Goal: Task Accomplishment & Management: Use online tool/utility

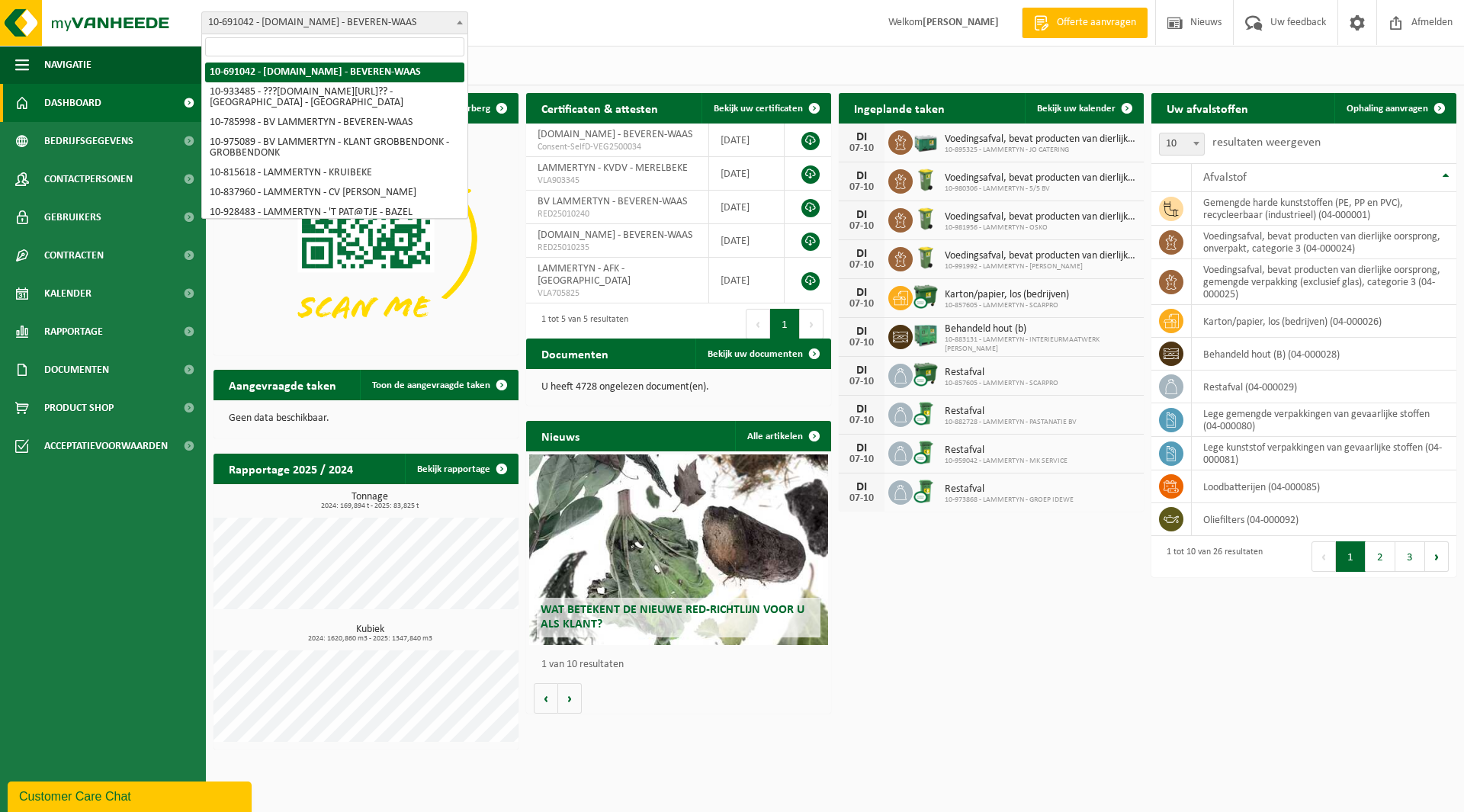
click at [316, 30] on span "10-691042 - [DOMAIN_NAME] - BEVEREN-WAAS" at bounding box center [335, 23] width 265 height 21
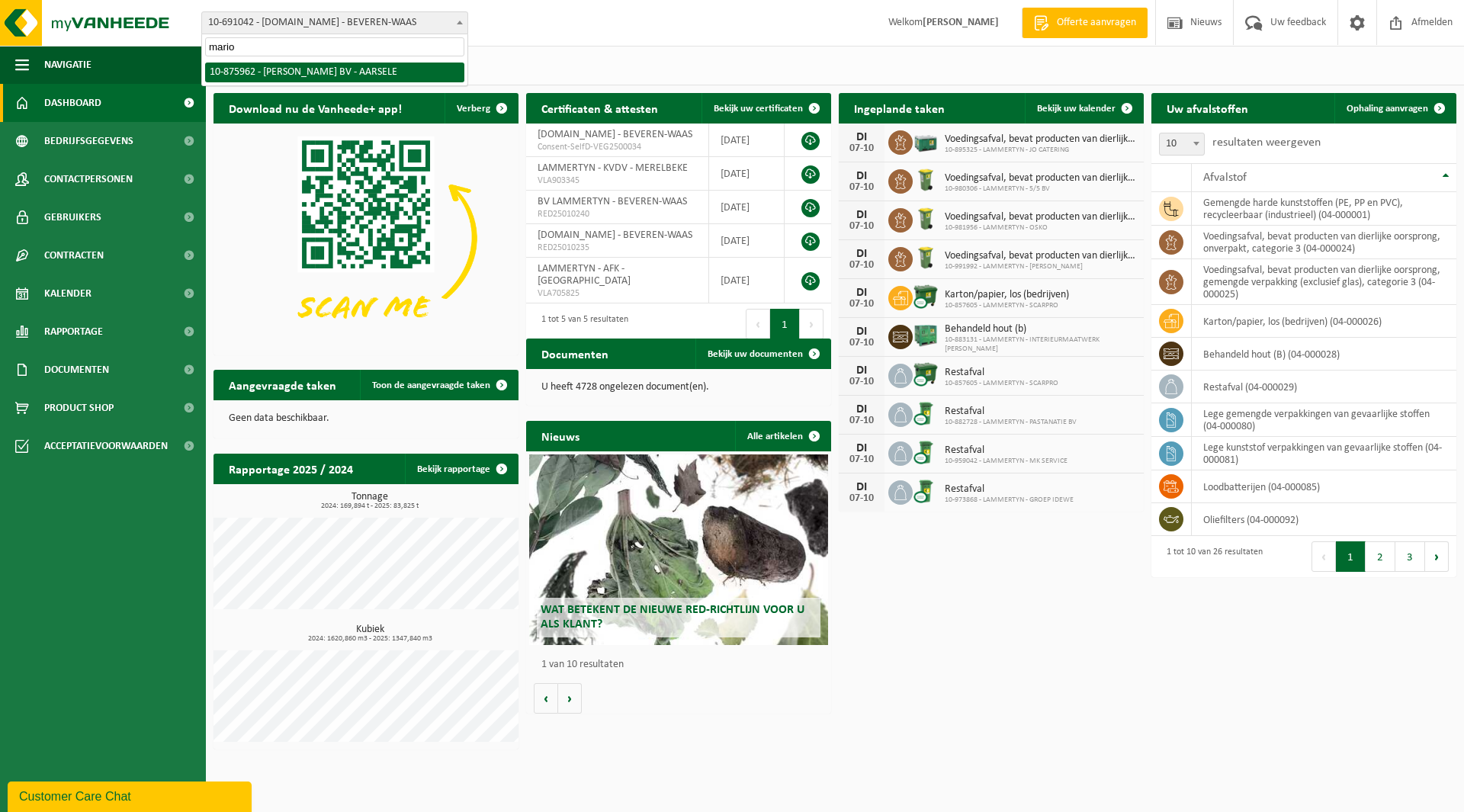
type input "mario"
select select "107332"
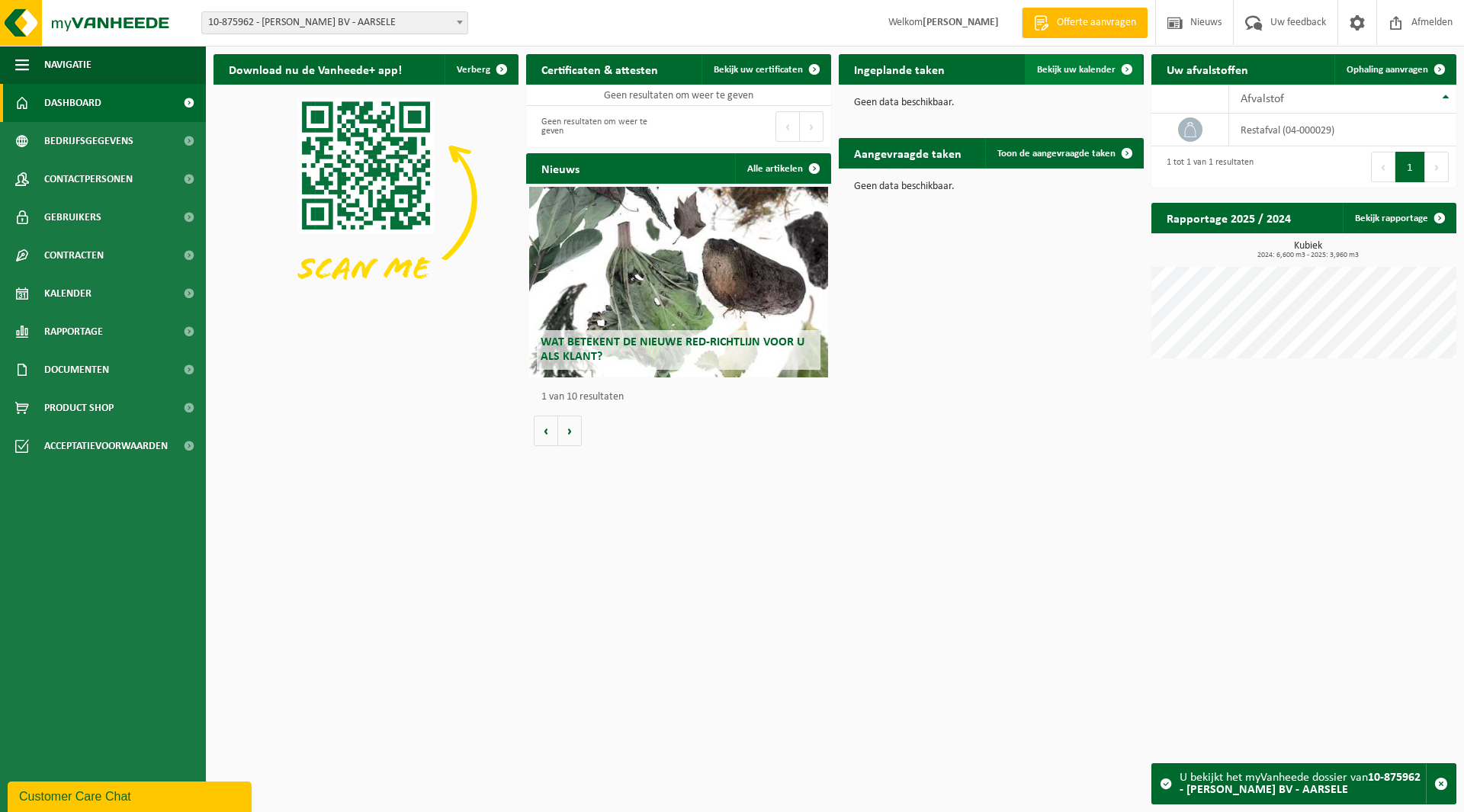
click at [1068, 70] on span "Bekijk uw kalender" at bounding box center [1076, 70] width 78 height 10
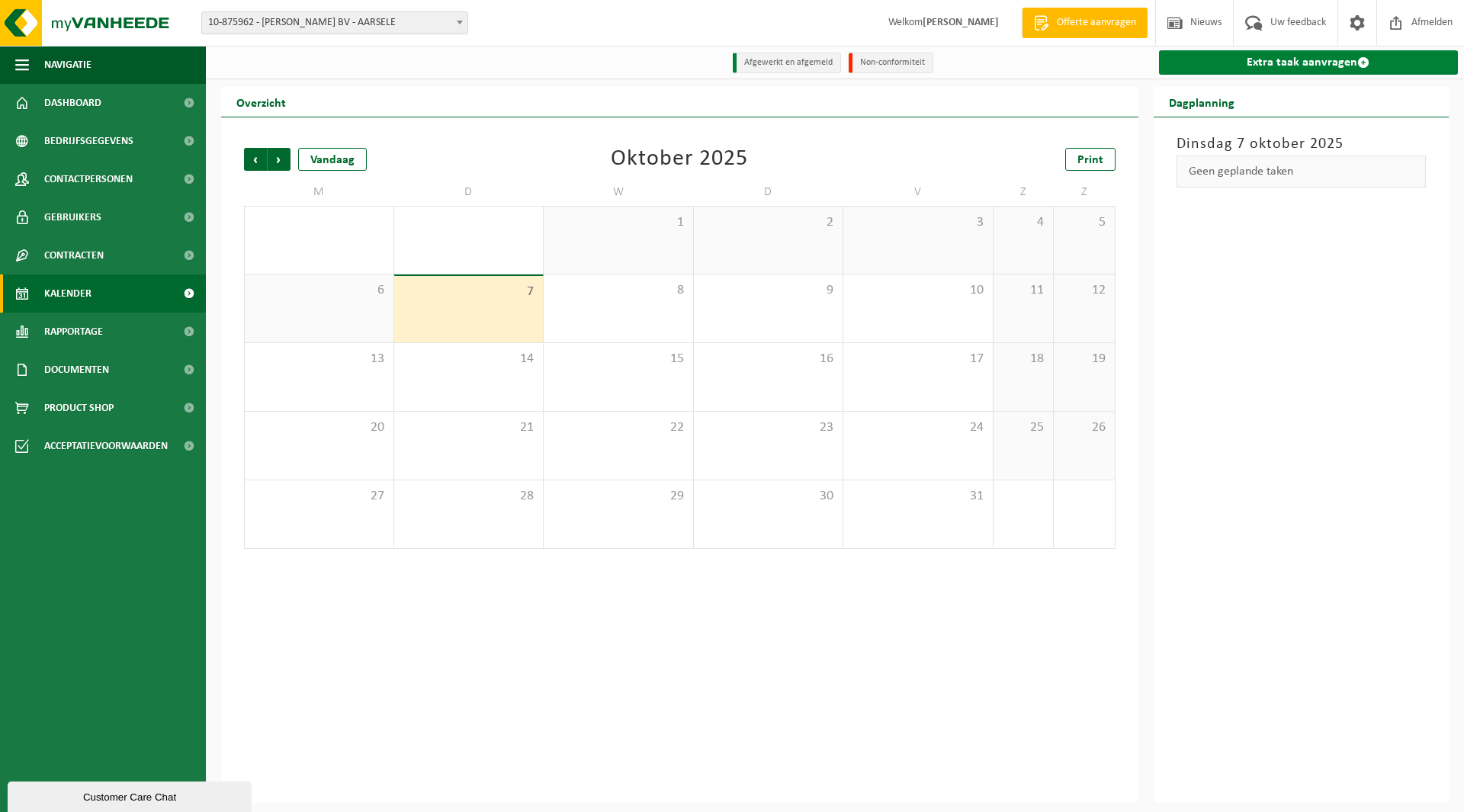
click at [1349, 64] on link "Extra taak aanvragen" at bounding box center [1309, 63] width 299 height 25
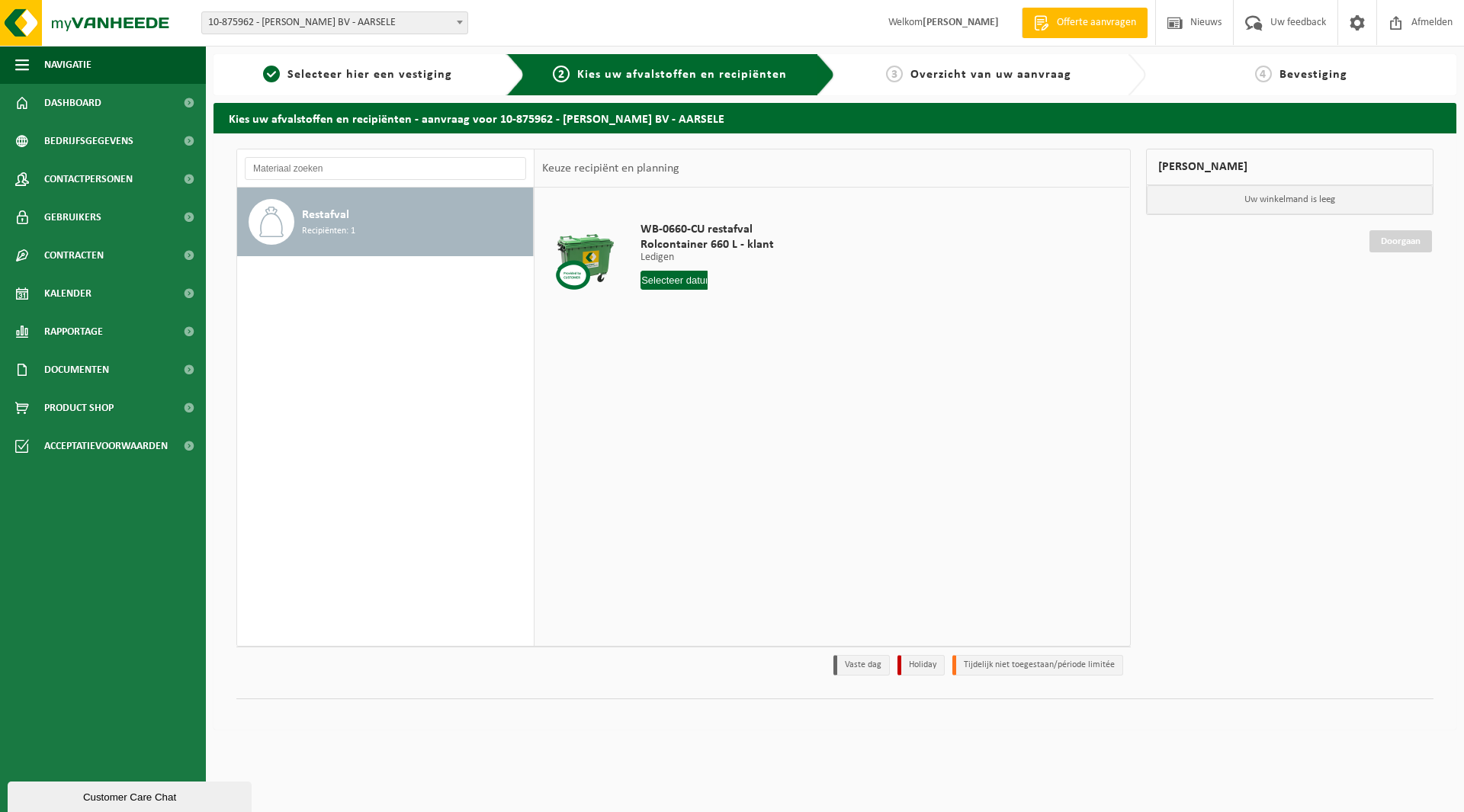
click at [662, 280] on input "text" at bounding box center [674, 280] width 67 height 19
click at [711, 389] on div "8" at bounding box center [708, 392] width 27 height 25
type input "Van 2025-10-08"
click at [689, 334] on button "In winkelmand" at bounding box center [683, 338] width 84 height 25
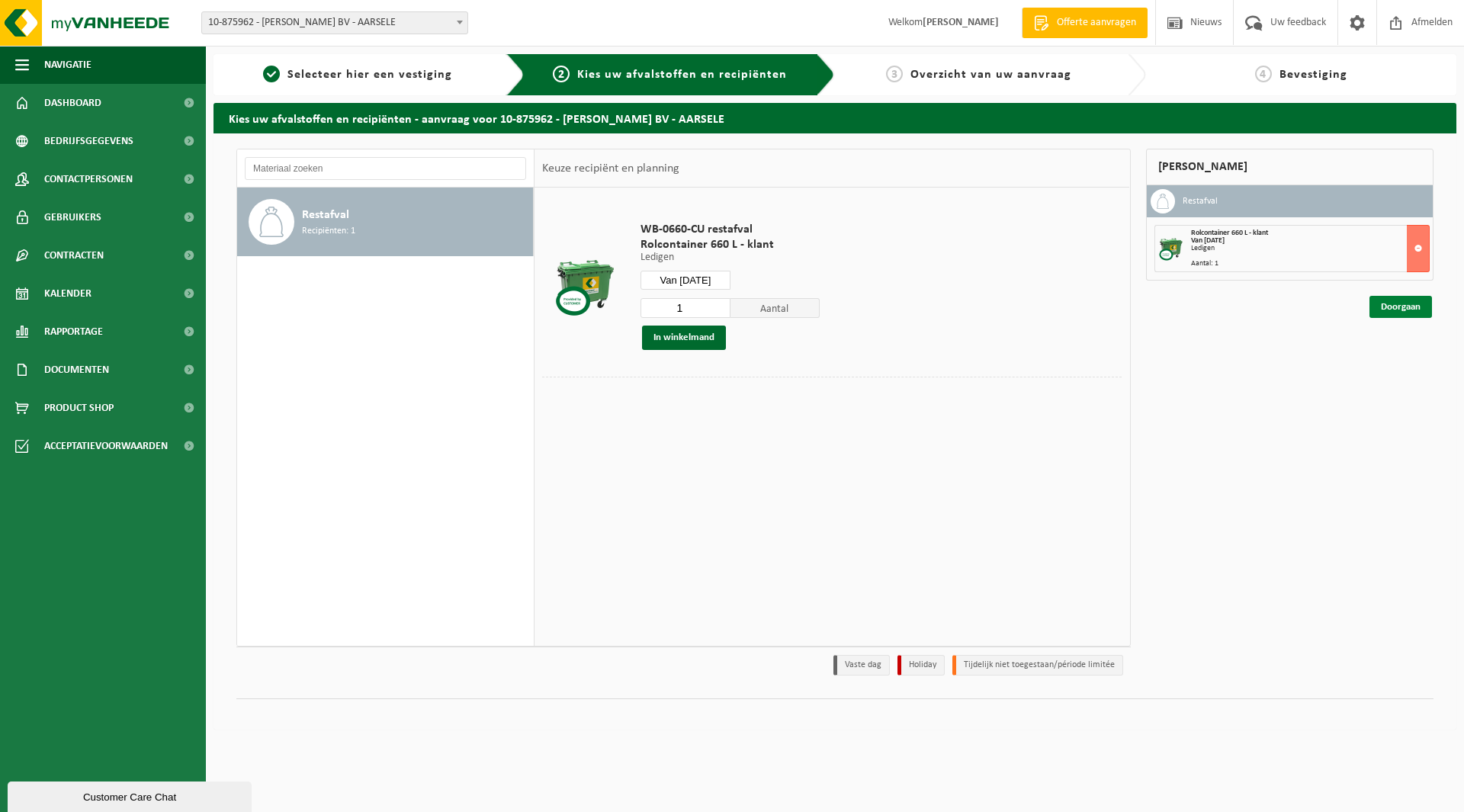
click at [1389, 303] on link "Doorgaan" at bounding box center [1401, 306] width 63 height 22
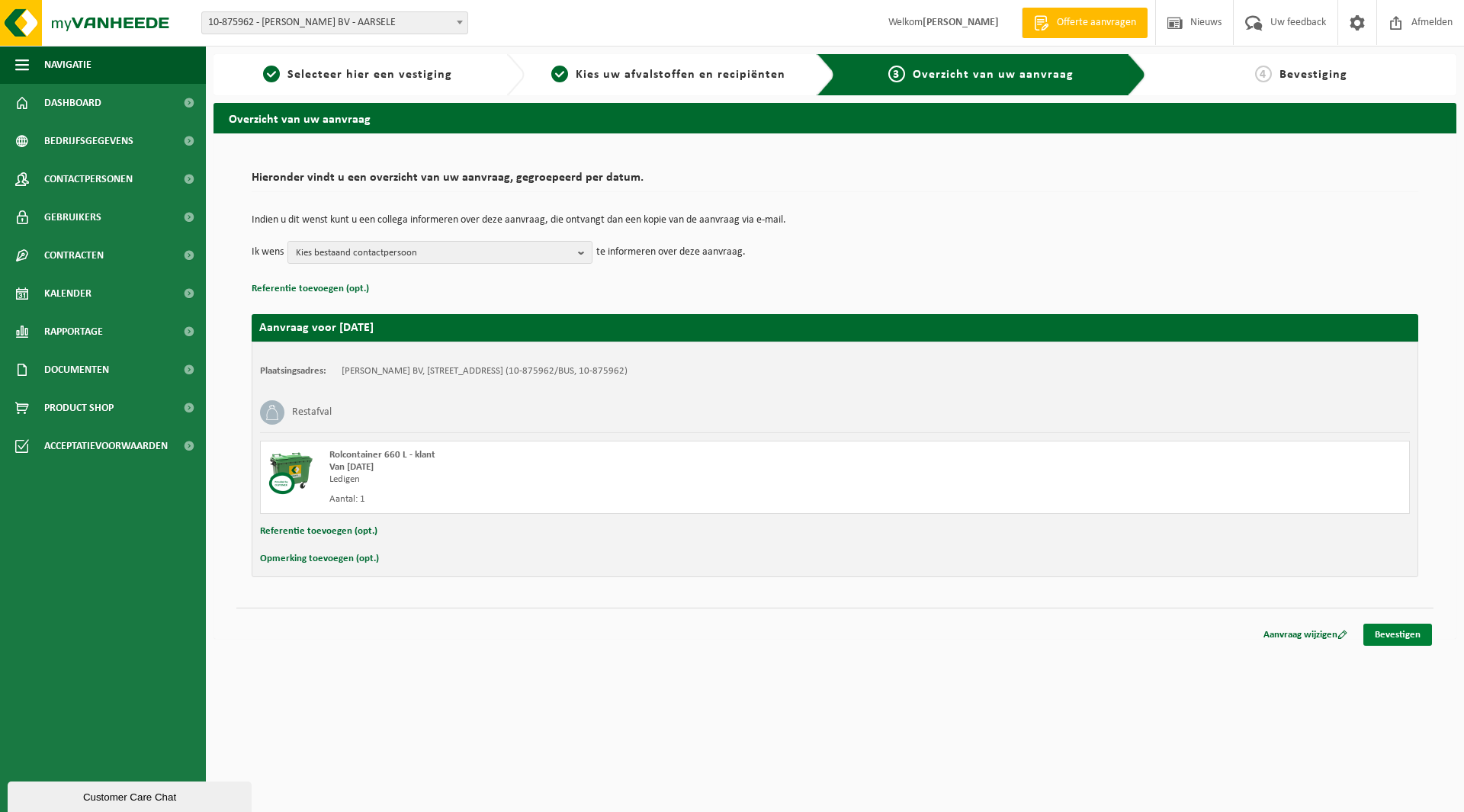
click at [1422, 631] on link "Bevestigen" at bounding box center [1397, 634] width 69 height 22
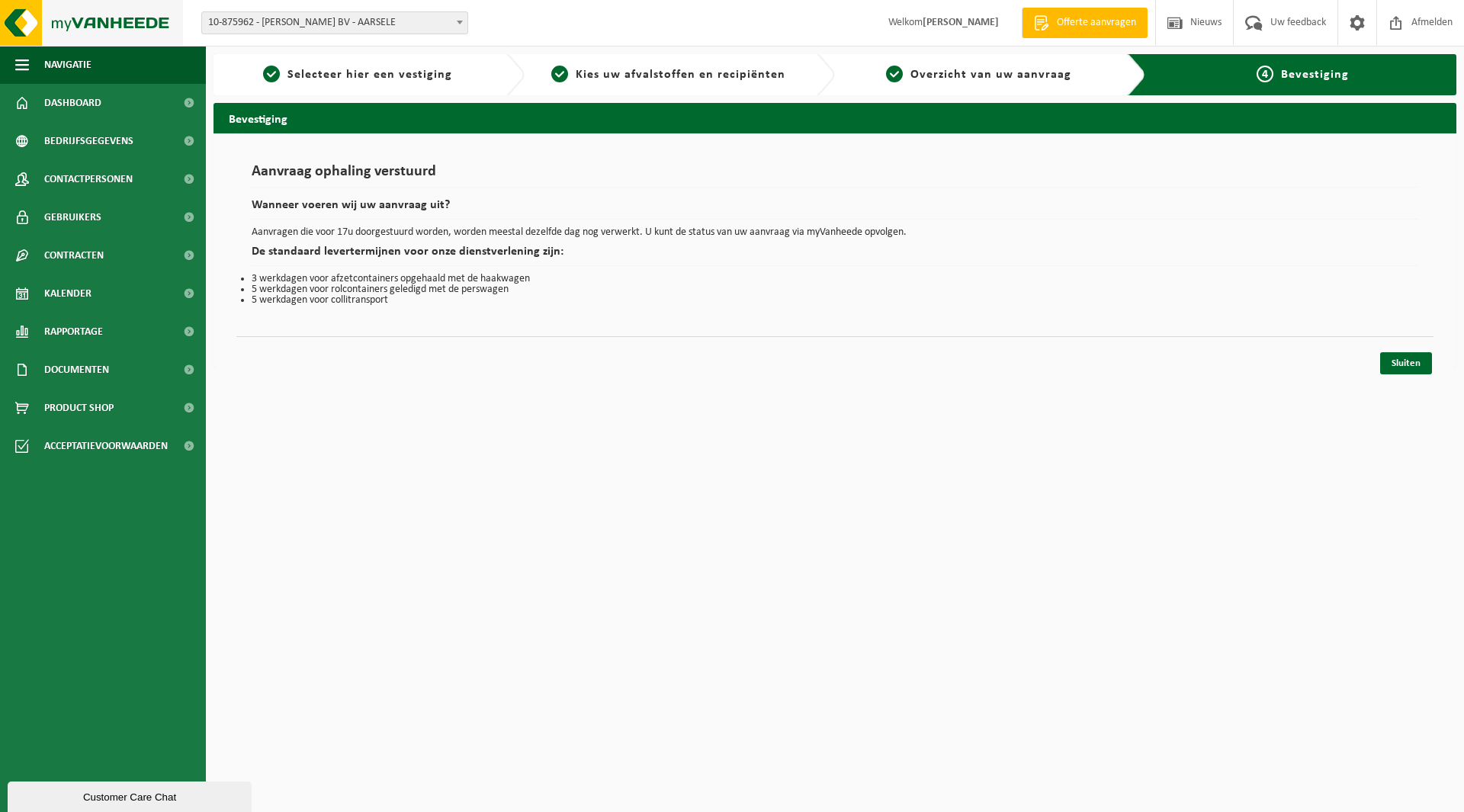
click at [99, 25] on img at bounding box center [92, 23] width 183 height 46
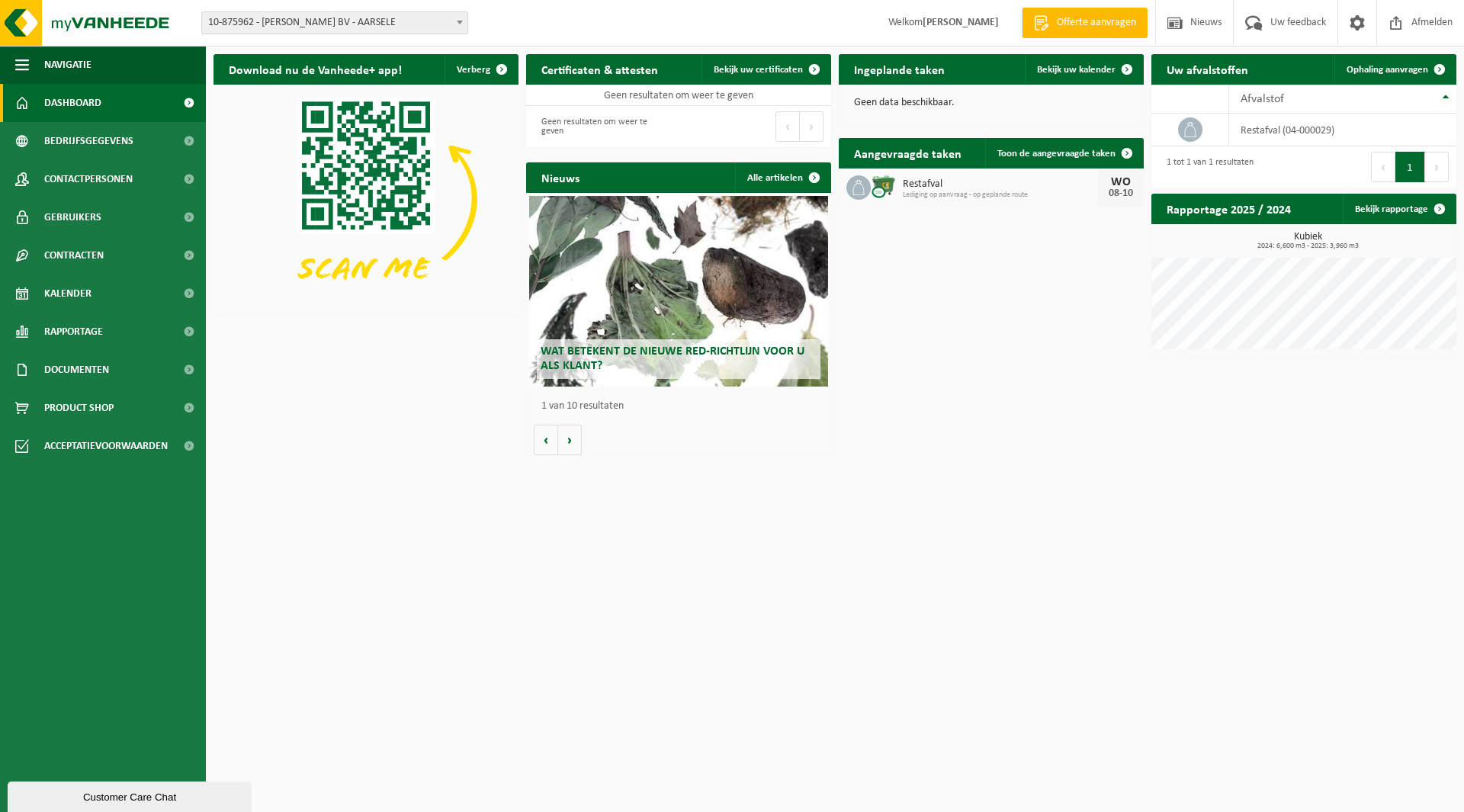
click at [345, 17] on span "10-875962 - [PERSON_NAME] BV - AARSELE" at bounding box center [335, 23] width 265 height 21
type input "ibv"
select select "163387"
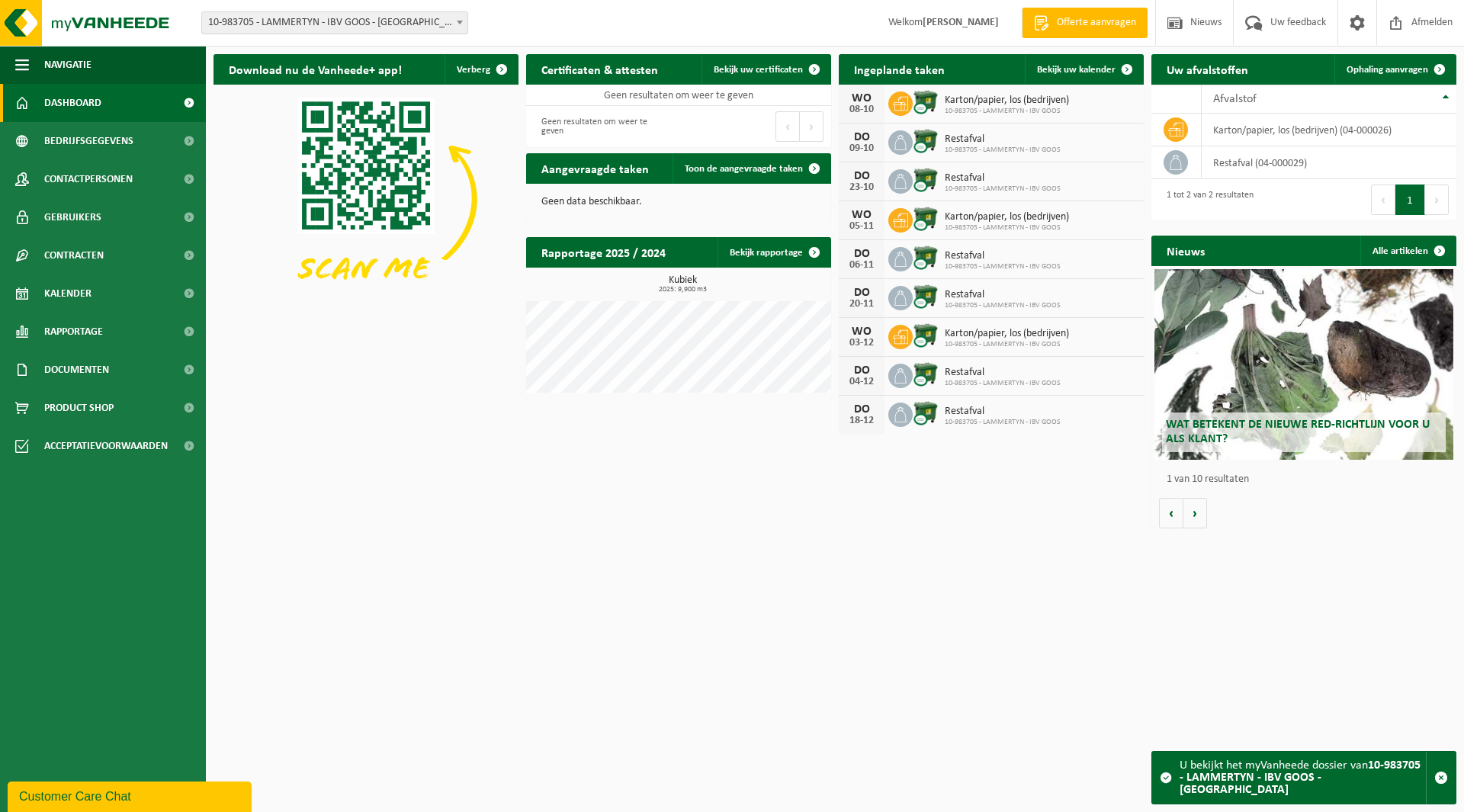
click at [334, 24] on span "10-983705 - LAMMERTYN - IBV GOOS - [GEOGRAPHIC_DATA]" at bounding box center [335, 23] width 265 height 21
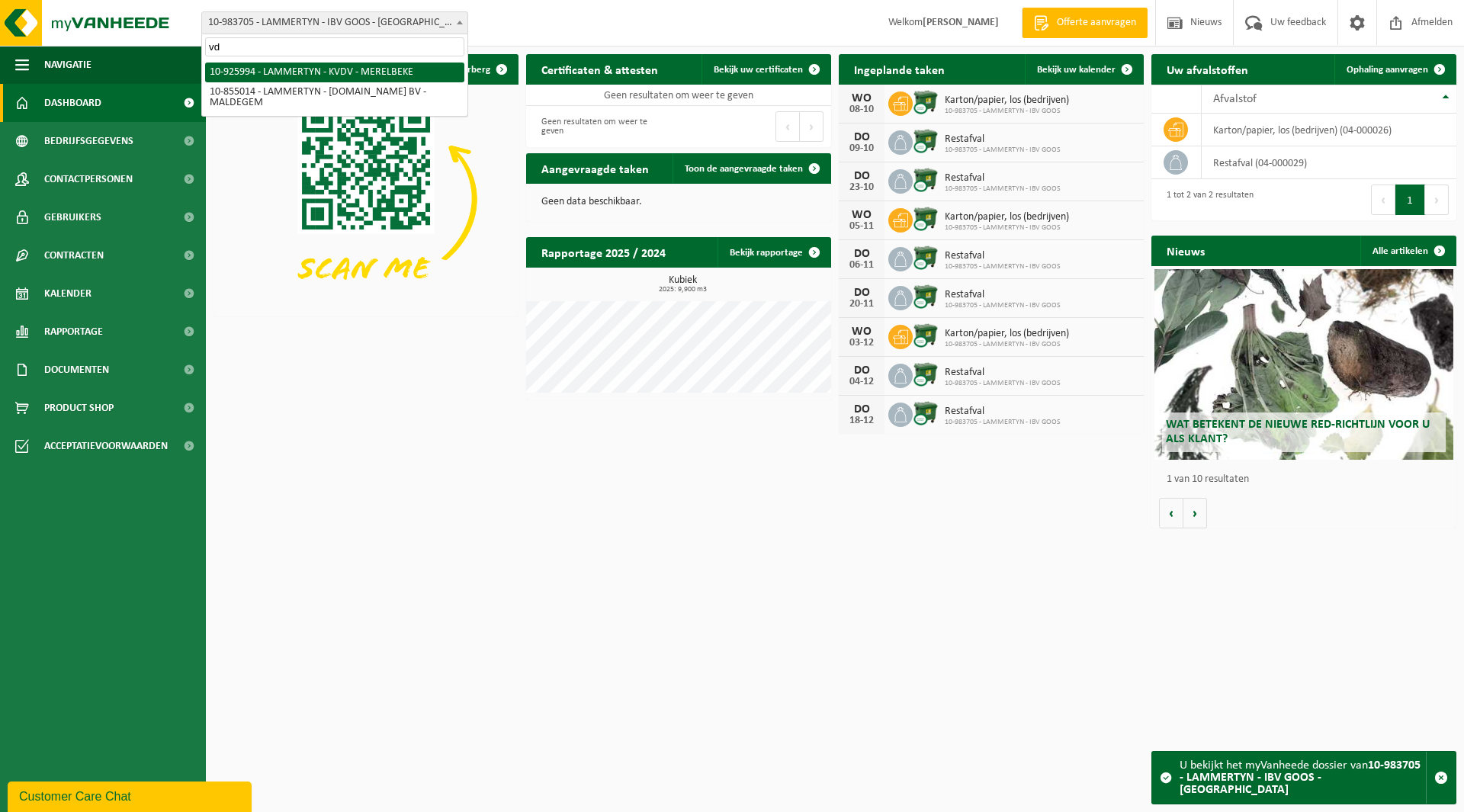
type input "vdv"
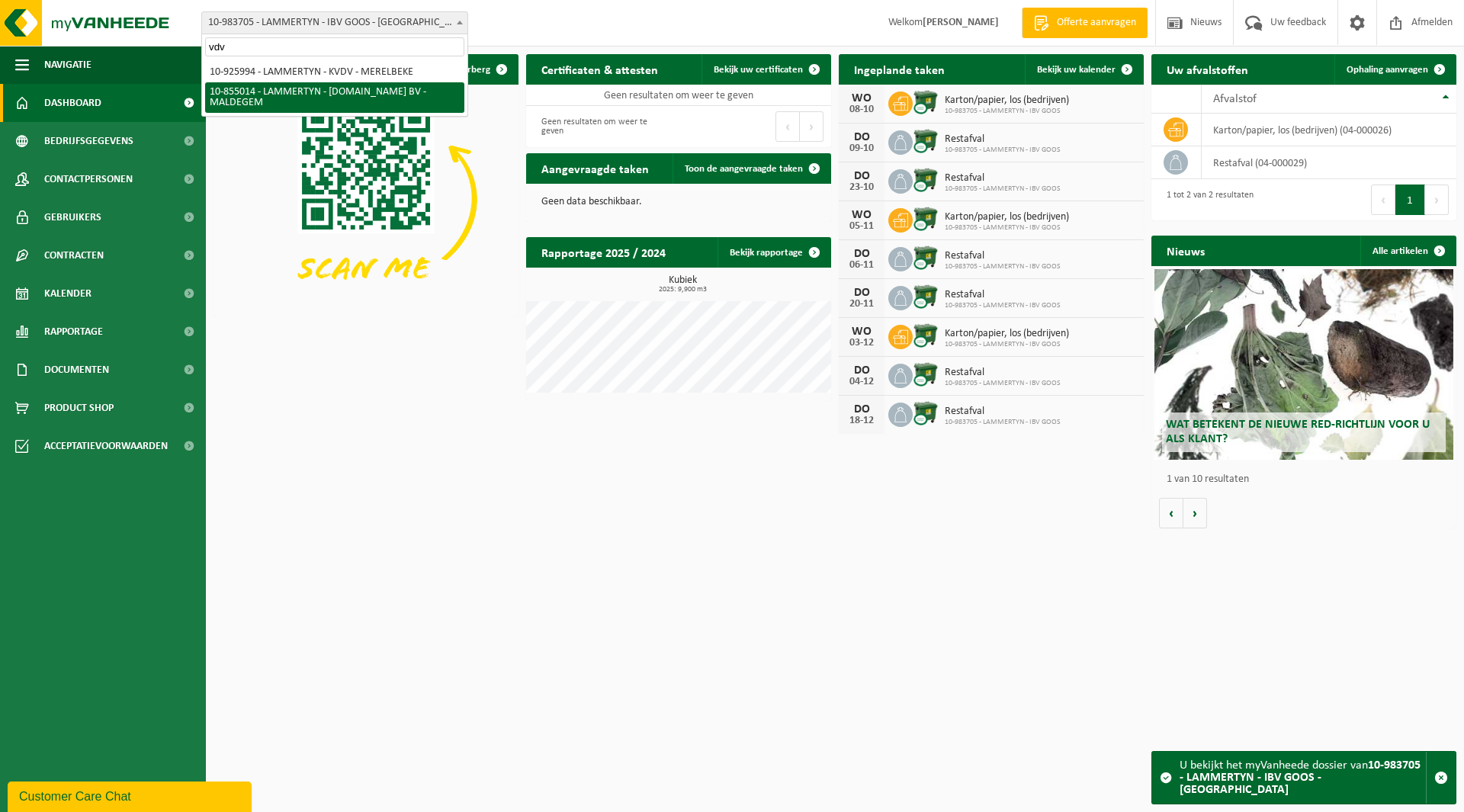
select select "98099"
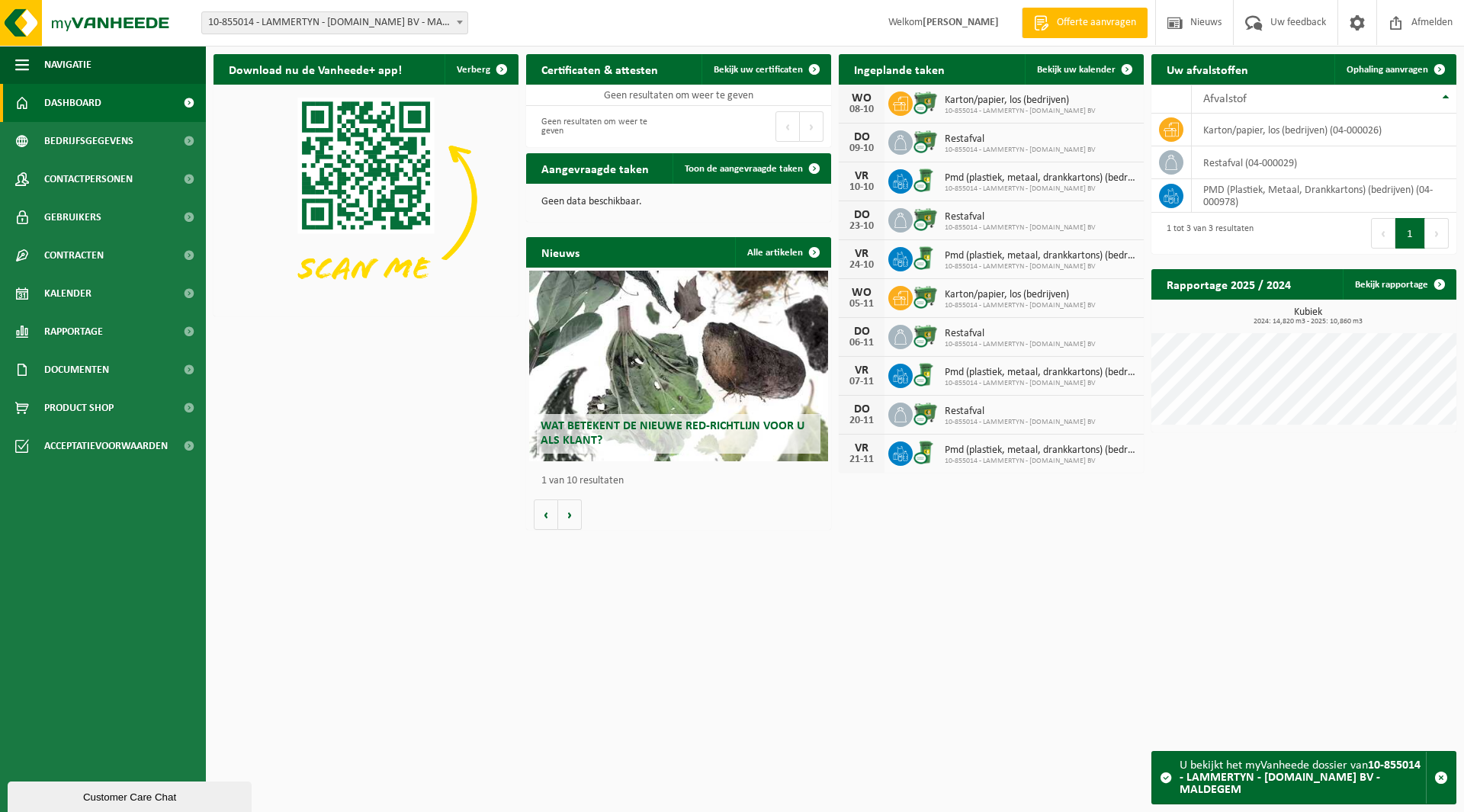
click at [341, 20] on span "10-855014 - LAMMERTYN - [DOMAIN_NAME] BV - MALDEGEM" at bounding box center [335, 23] width 265 height 21
type input "bidon"
select select "157416"
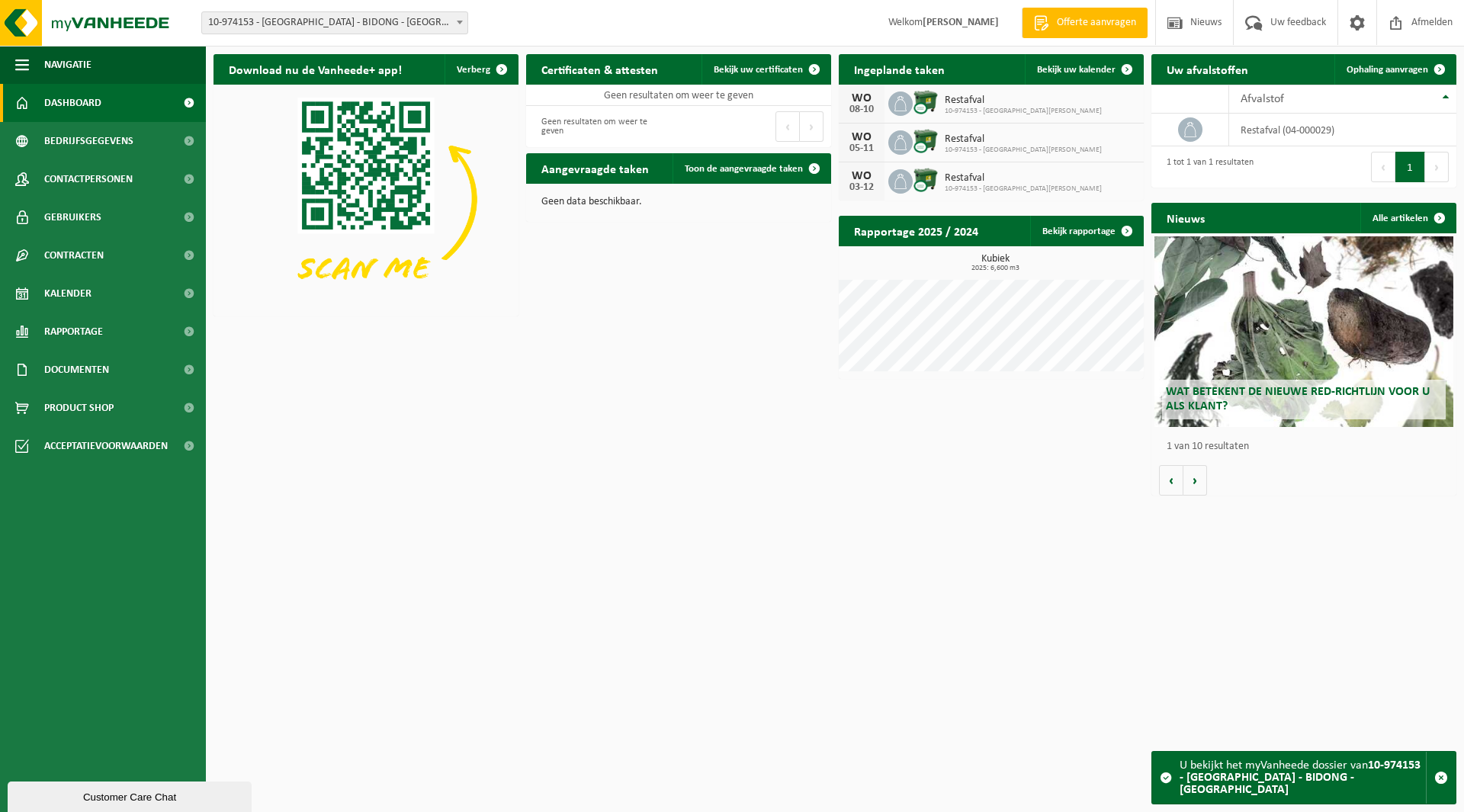
click at [318, 22] on span "10-974153 - [GEOGRAPHIC_DATA] - BIDONG - [GEOGRAPHIC_DATA]" at bounding box center [335, 23] width 265 height 21
type input "emles"
select select "118097"
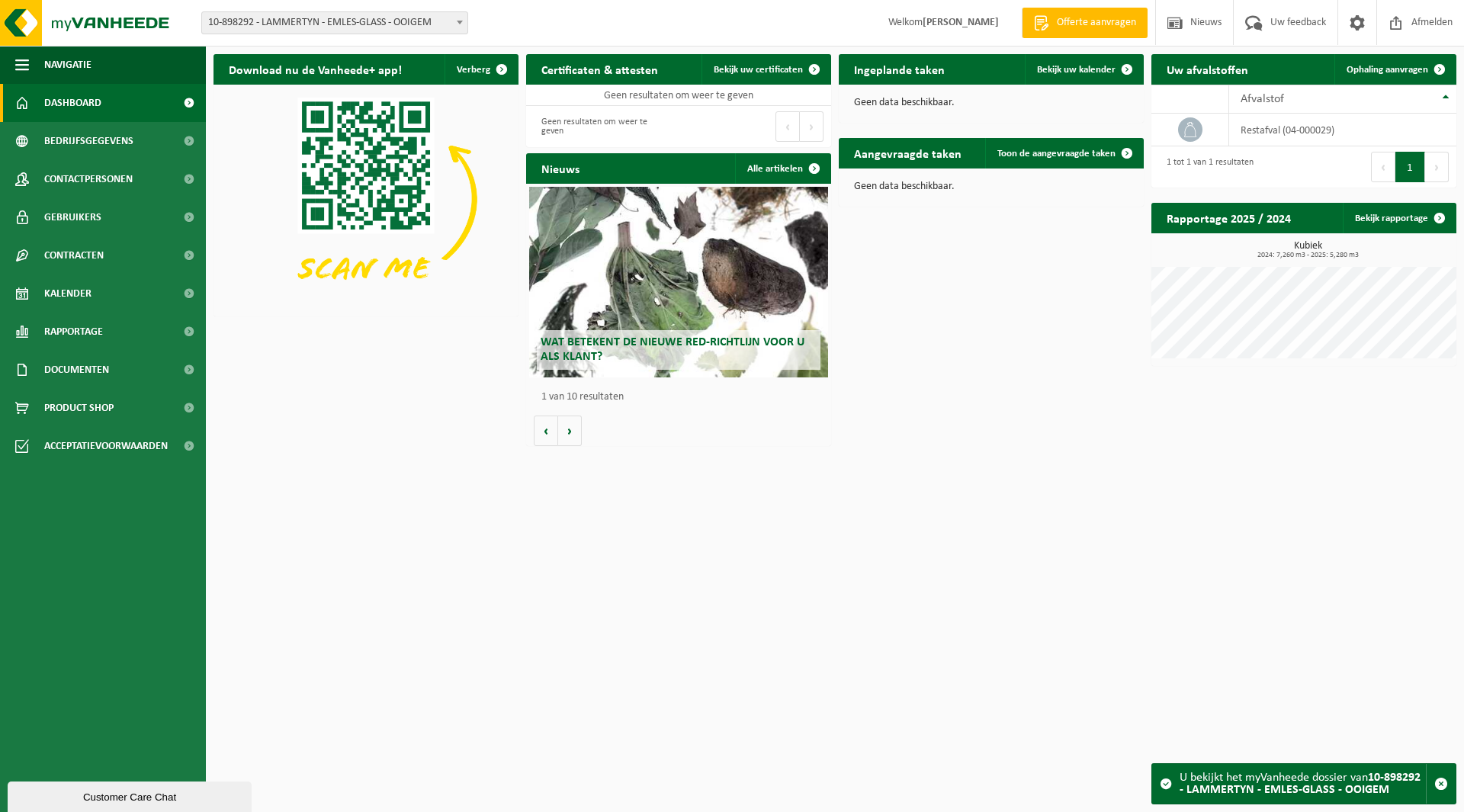
click at [335, 26] on span "10-898292 - LAMMERTYN - EMLES-GLASS - OOIGEM" at bounding box center [335, 23] width 265 height 21
type input "emles"
click at [1385, 72] on span "Ophaling aanvragen" at bounding box center [1388, 70] width 82 height 10
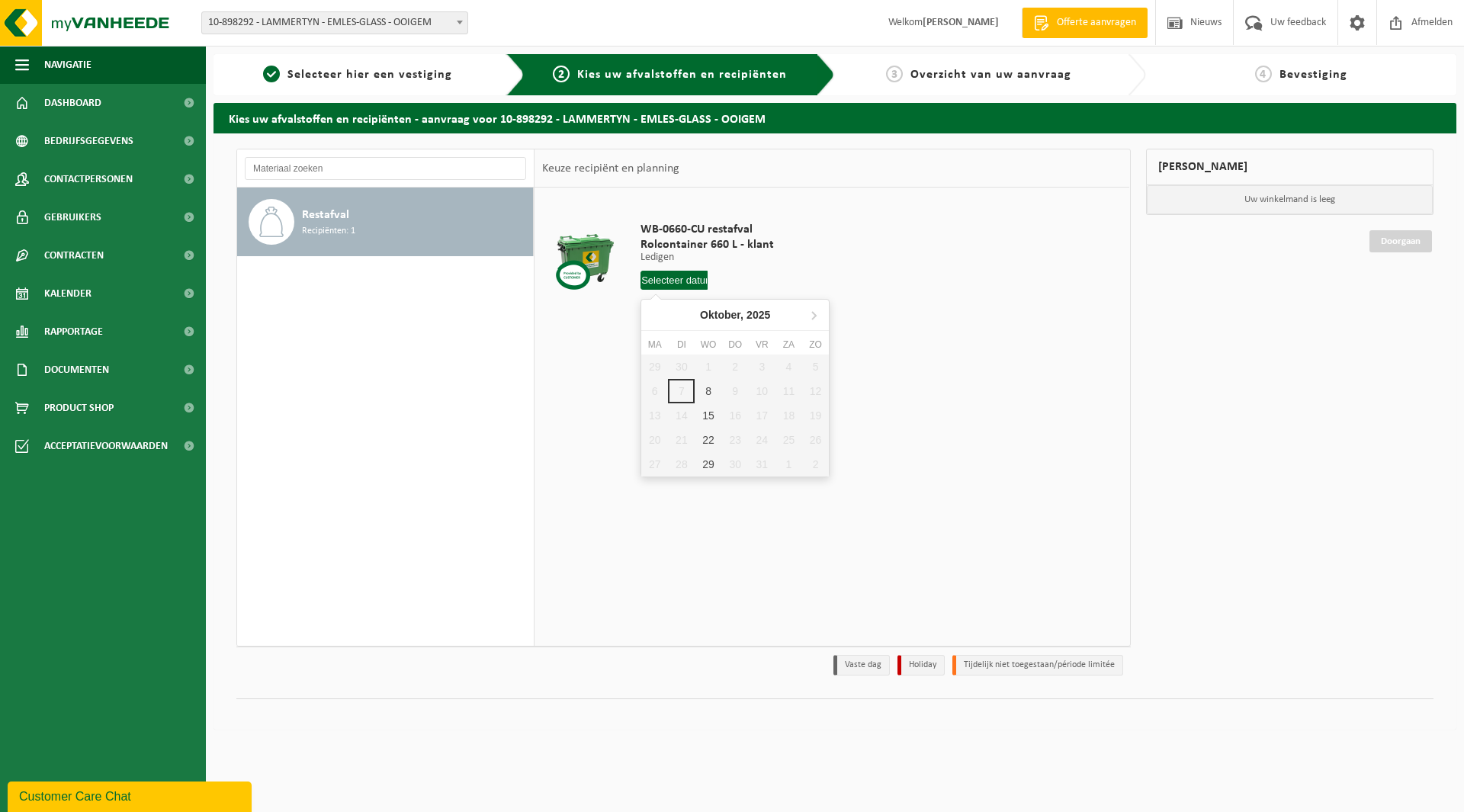
click at [679, 284] on input "text" at bounding box center [674, 280] width 67 height 19
click at [710, 393] on div "8" at bounding box center [708, 392] width 27 height 25
type input "Van [DATE]"
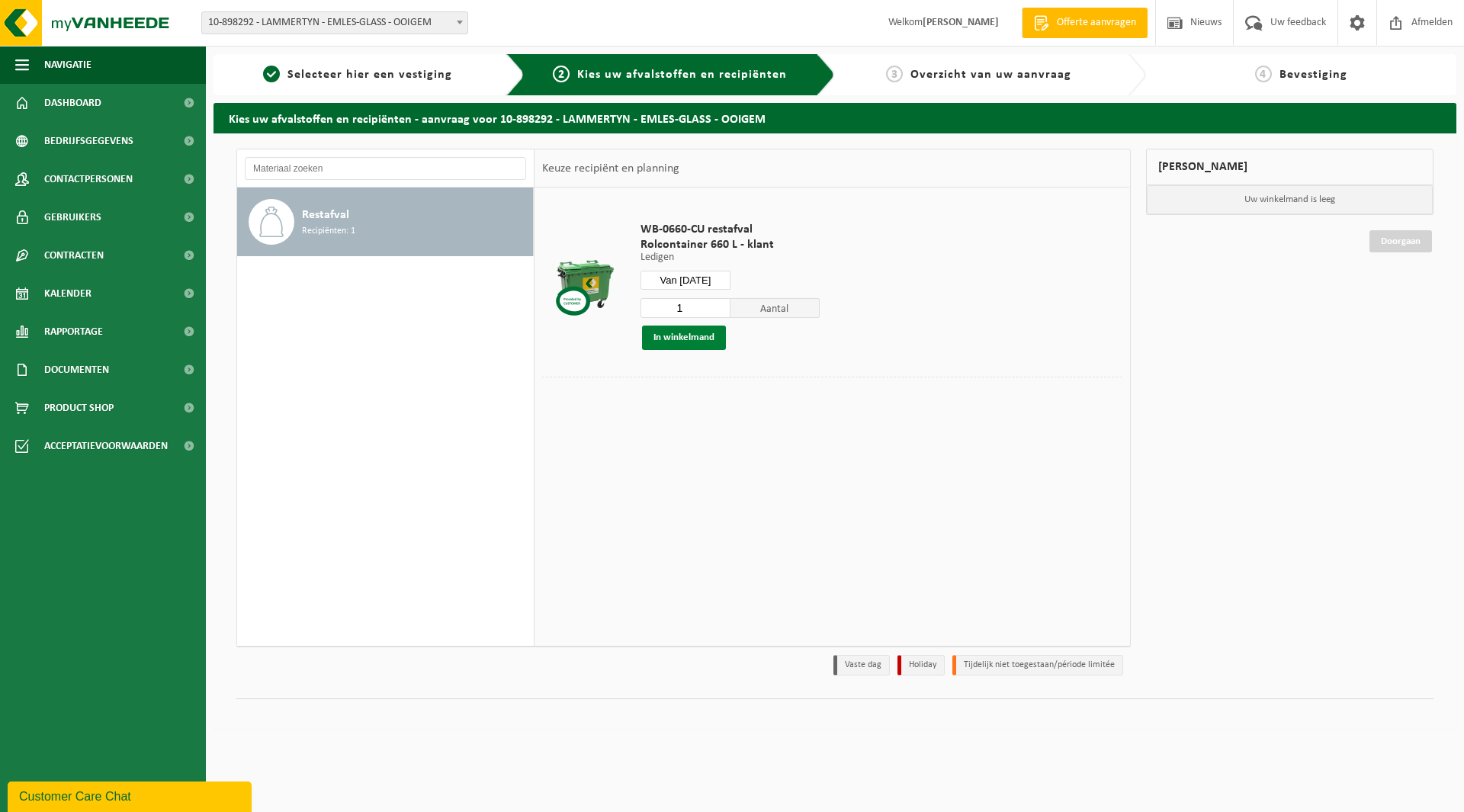
click at [690, 338] on button "In winkelmand" at bounding box center [683, 338] width 84 height 25
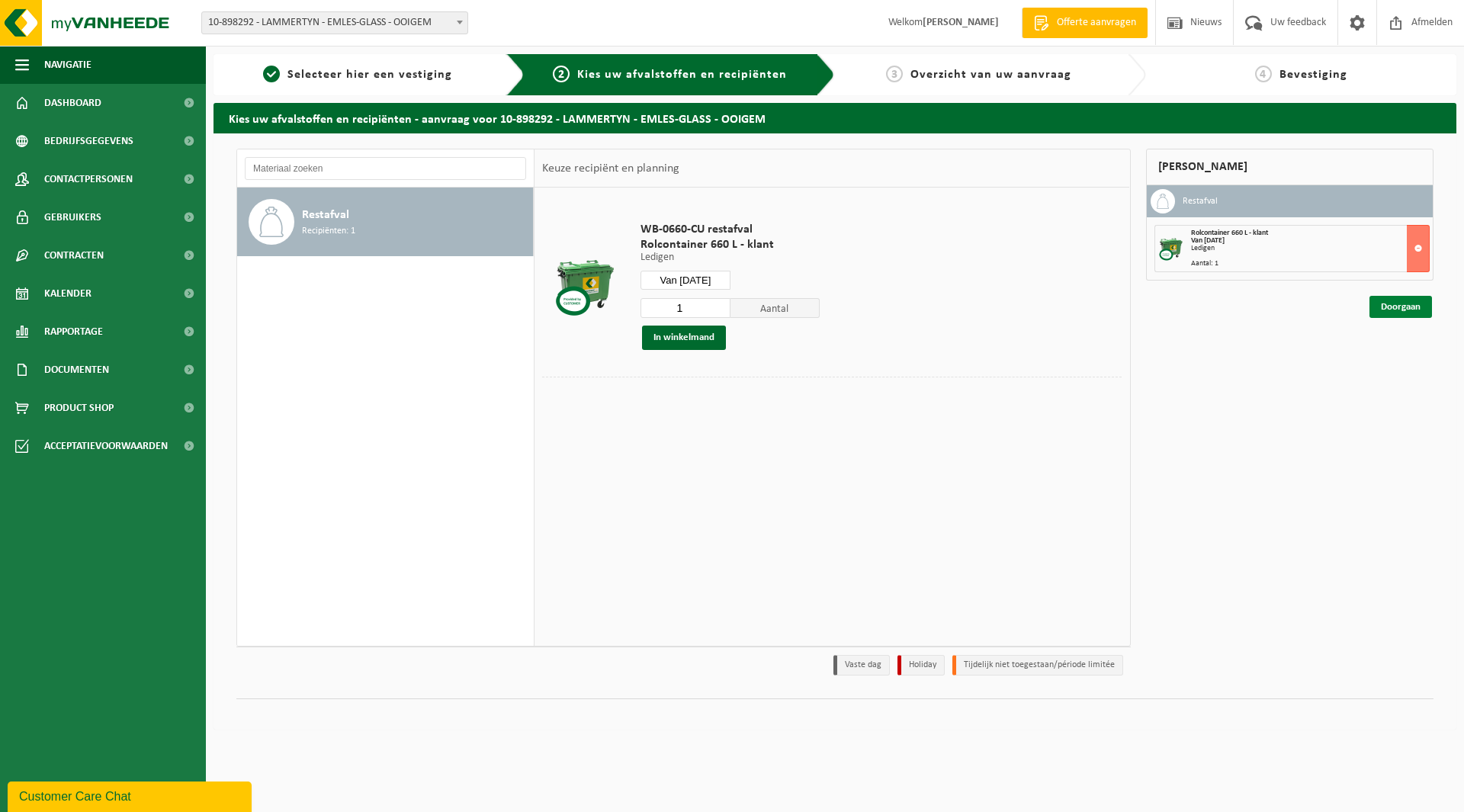
click at [1394, 309] on link "Doorgaan" at bounding box center [1401, 306] width 63 height 22
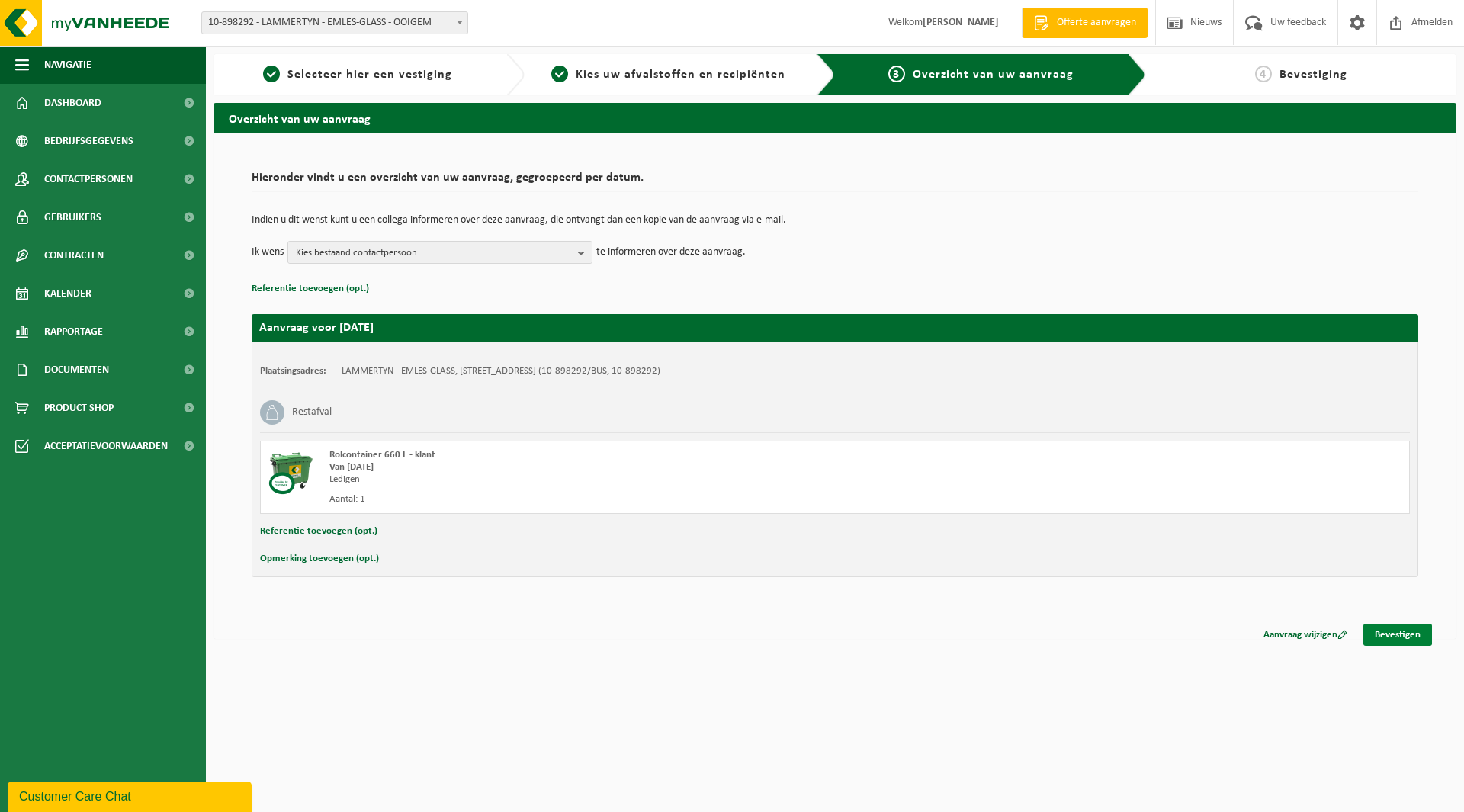
click at [1405, 637] on link "Bevestigen" at bounding box center [1397, 634] width 69 height 22
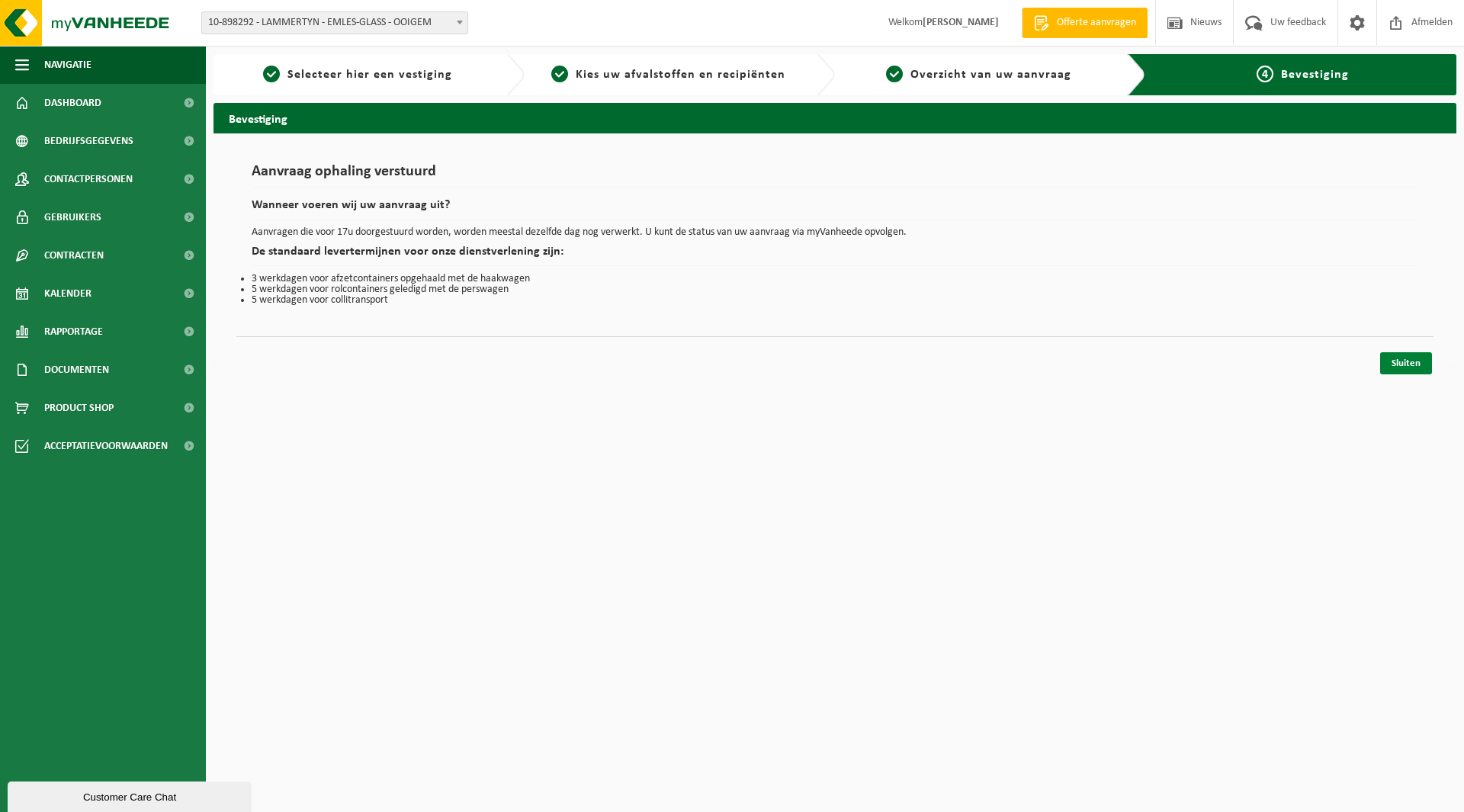
click at [1420, 357] on link "Sluiten" at bounding box center [1406, 363] width 51 height 22
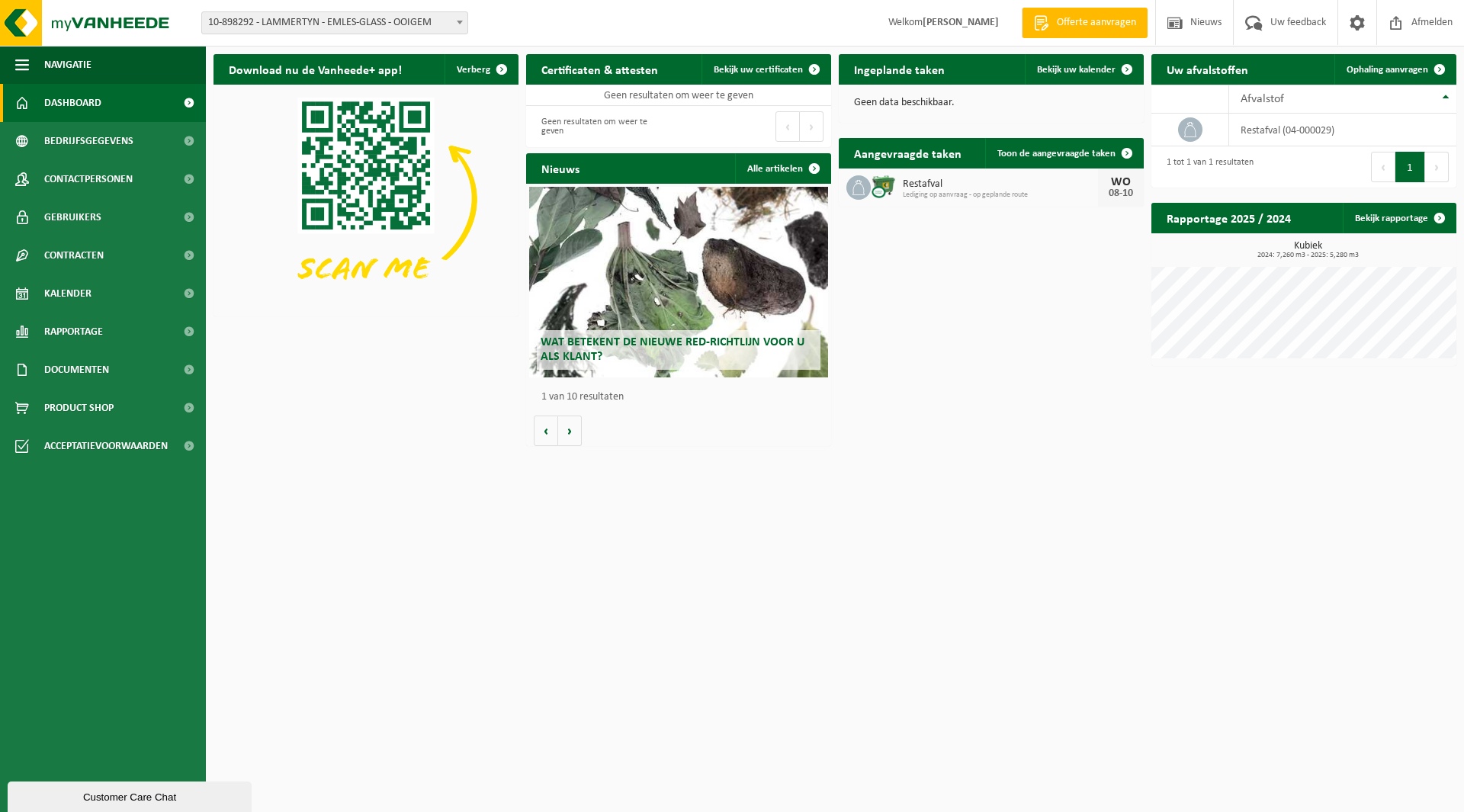
click at [330, 20] on span "10-898292 - LAMMERTYN - EMLES-GLASS - OOIGEM" at bounding box center [335, 23] width 265 height 21
type input "jp"
select select "136786"
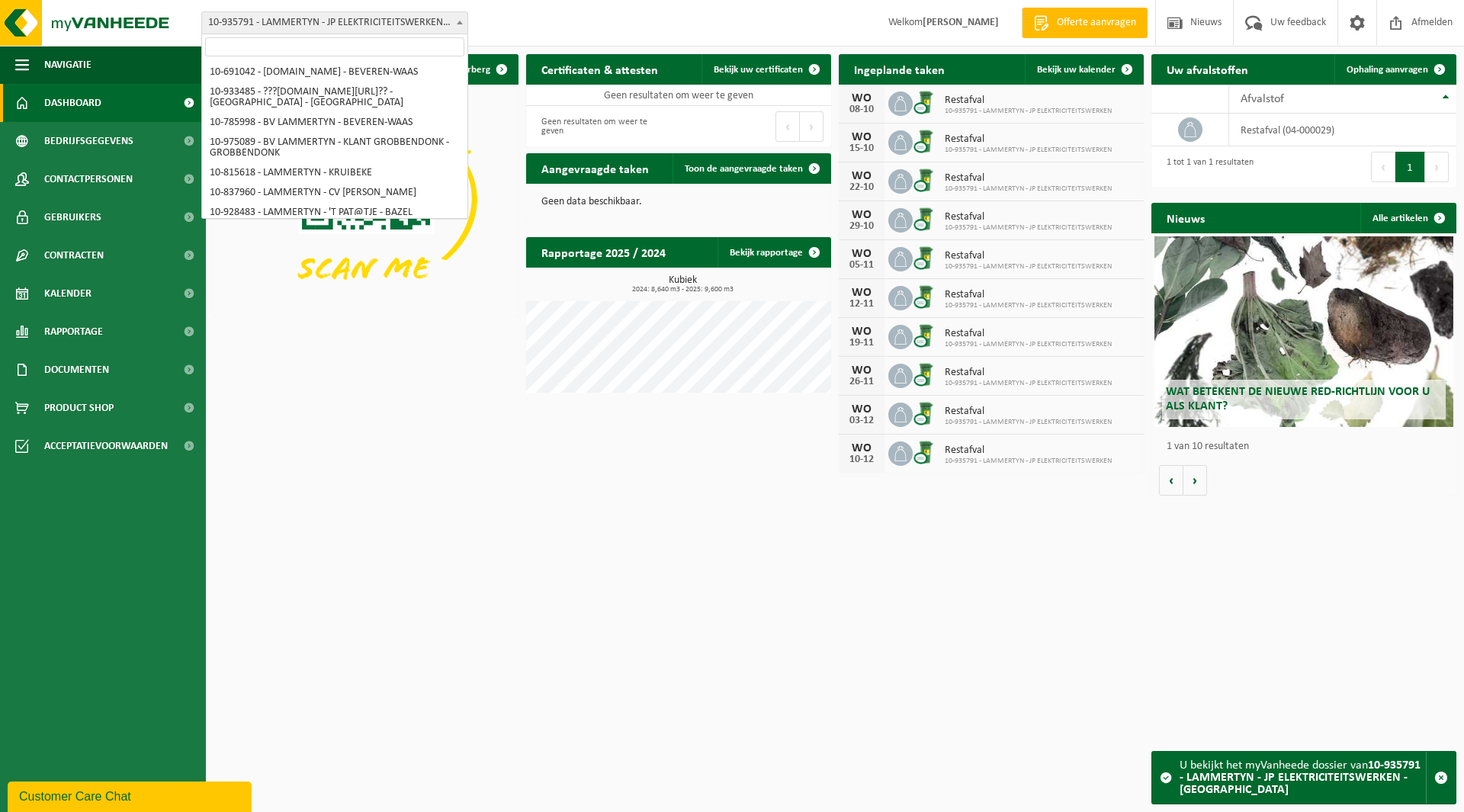
click at [276, 26] on span "10-935791 - LAMMERTYN - JP ELEKTRICITEITSWERKEN - [GEOGRAPHIC_DATA]" at bounding box center [335, 23] width 265 height 21
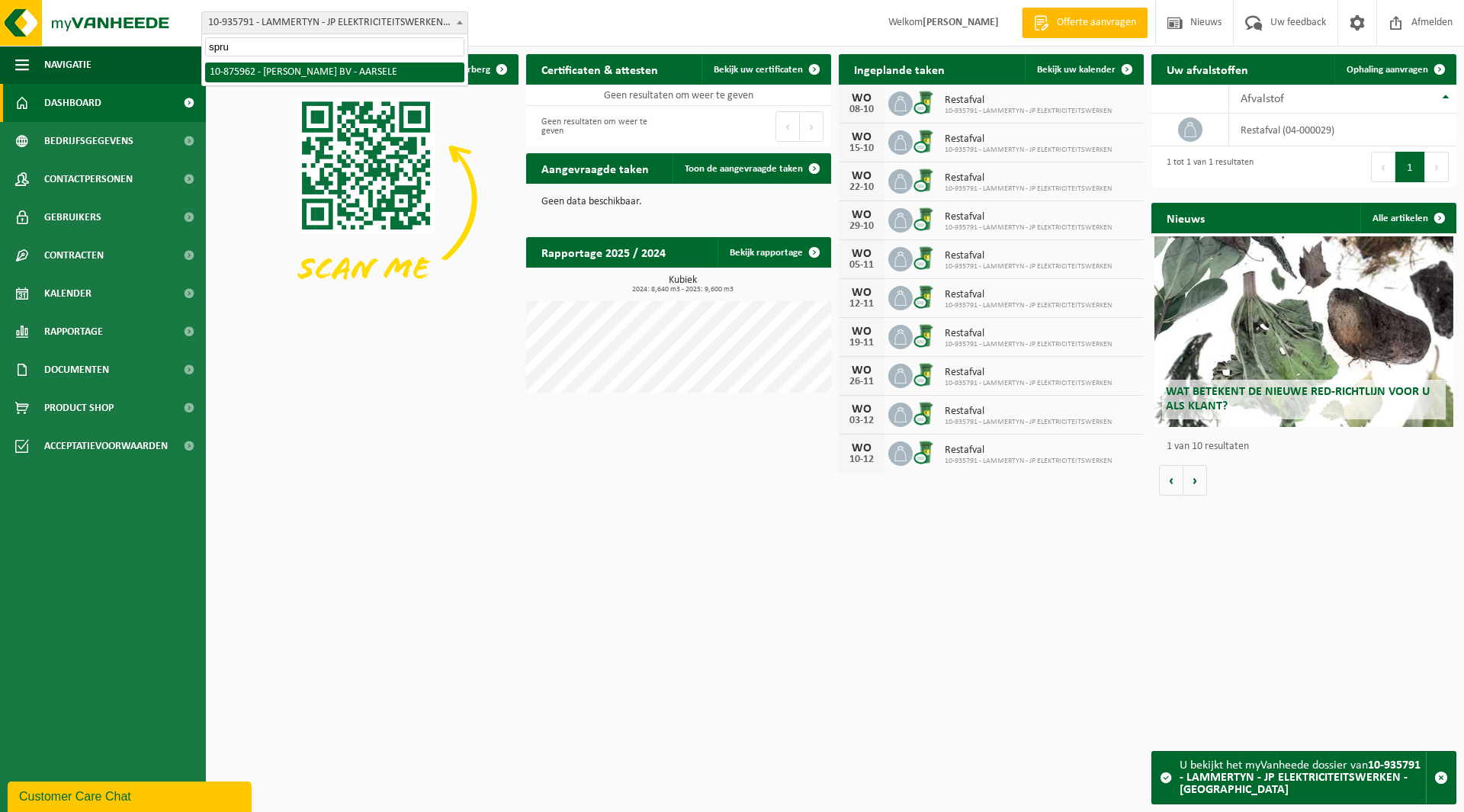
type input "spru"
select select "107332"
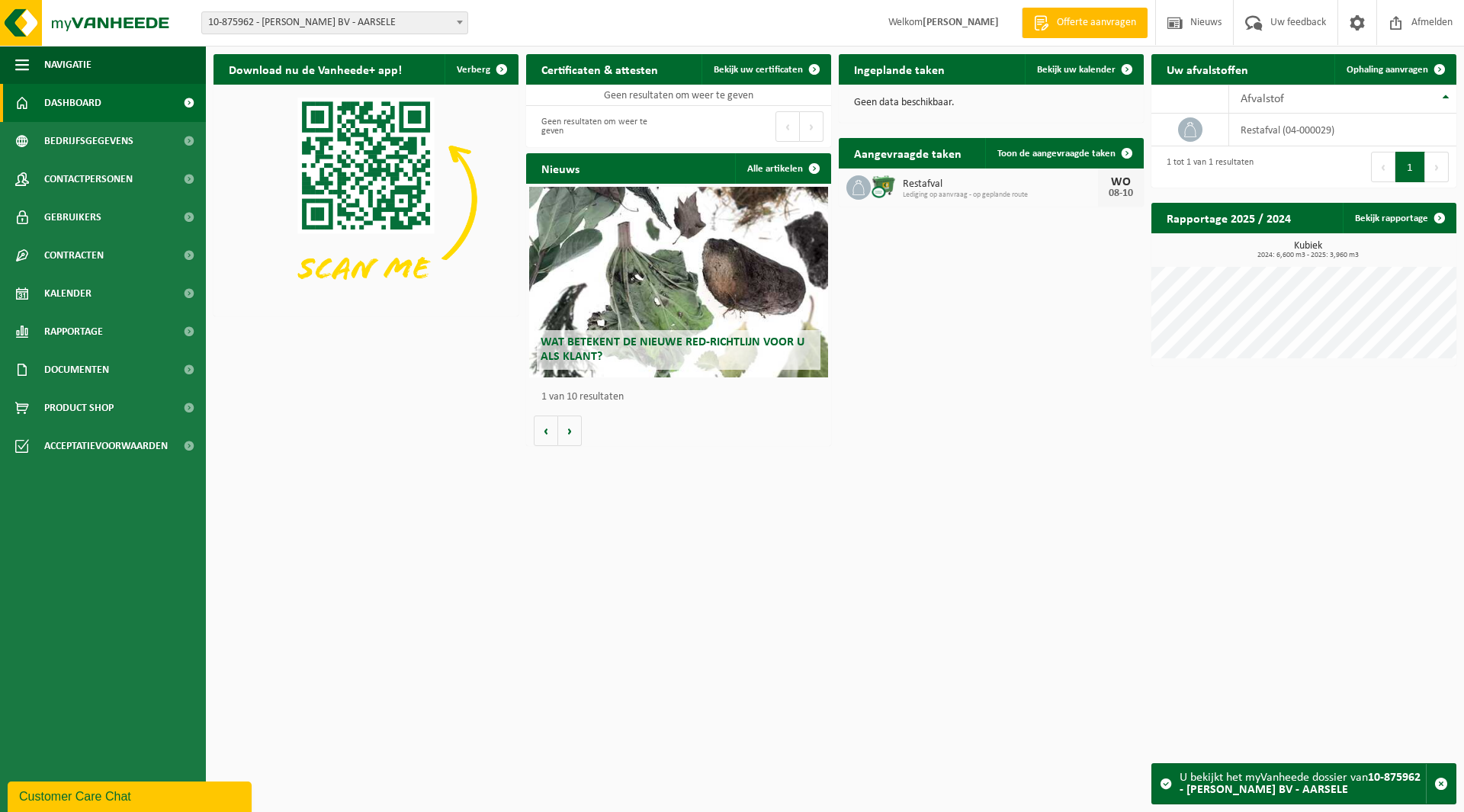
click at [345, 29] on span "10-875962 - [PERSON_NAME] BV - AARSELE" at bounding box center [335, 23] width 265 height 21
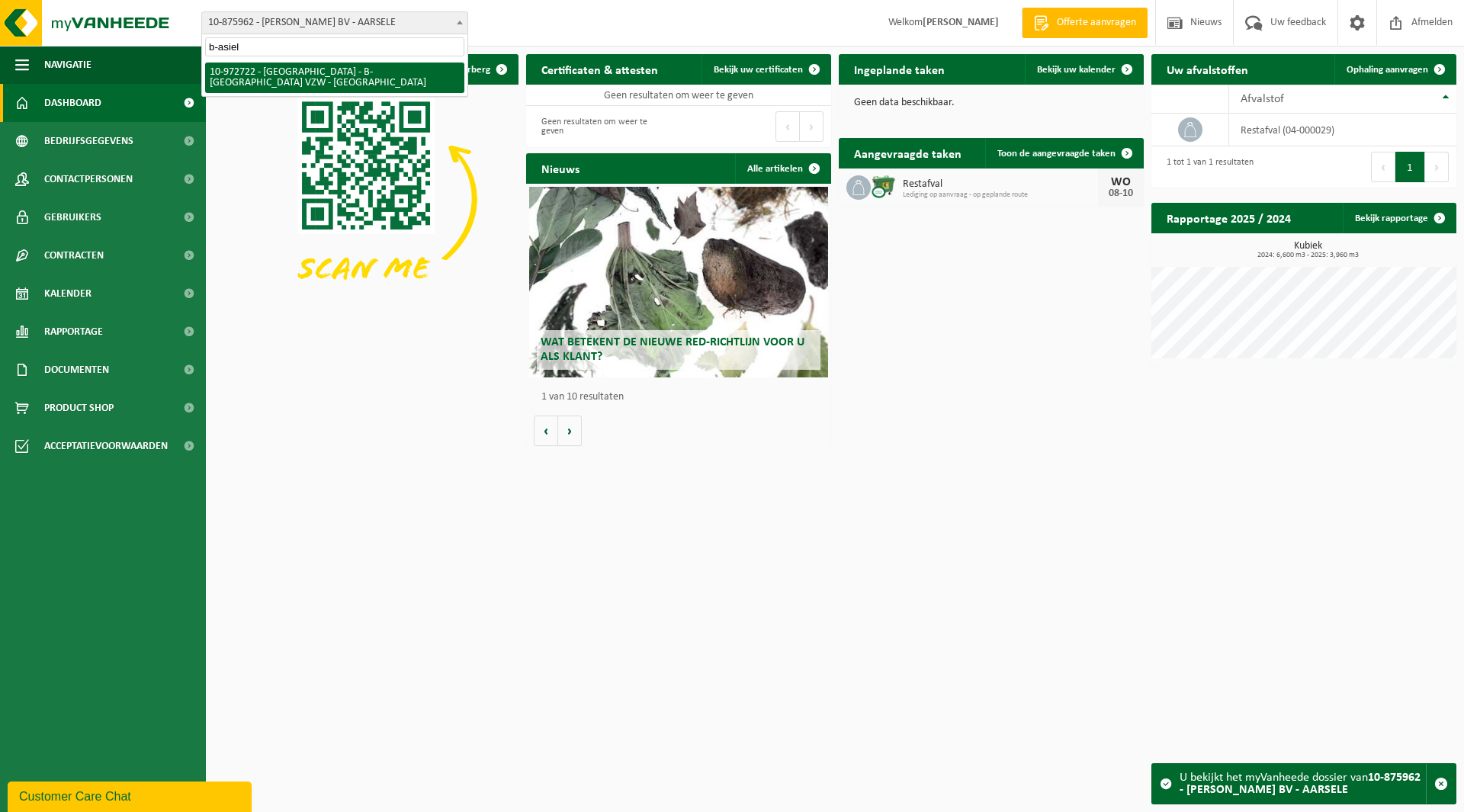
type input "b-asiel"
select select "156568"
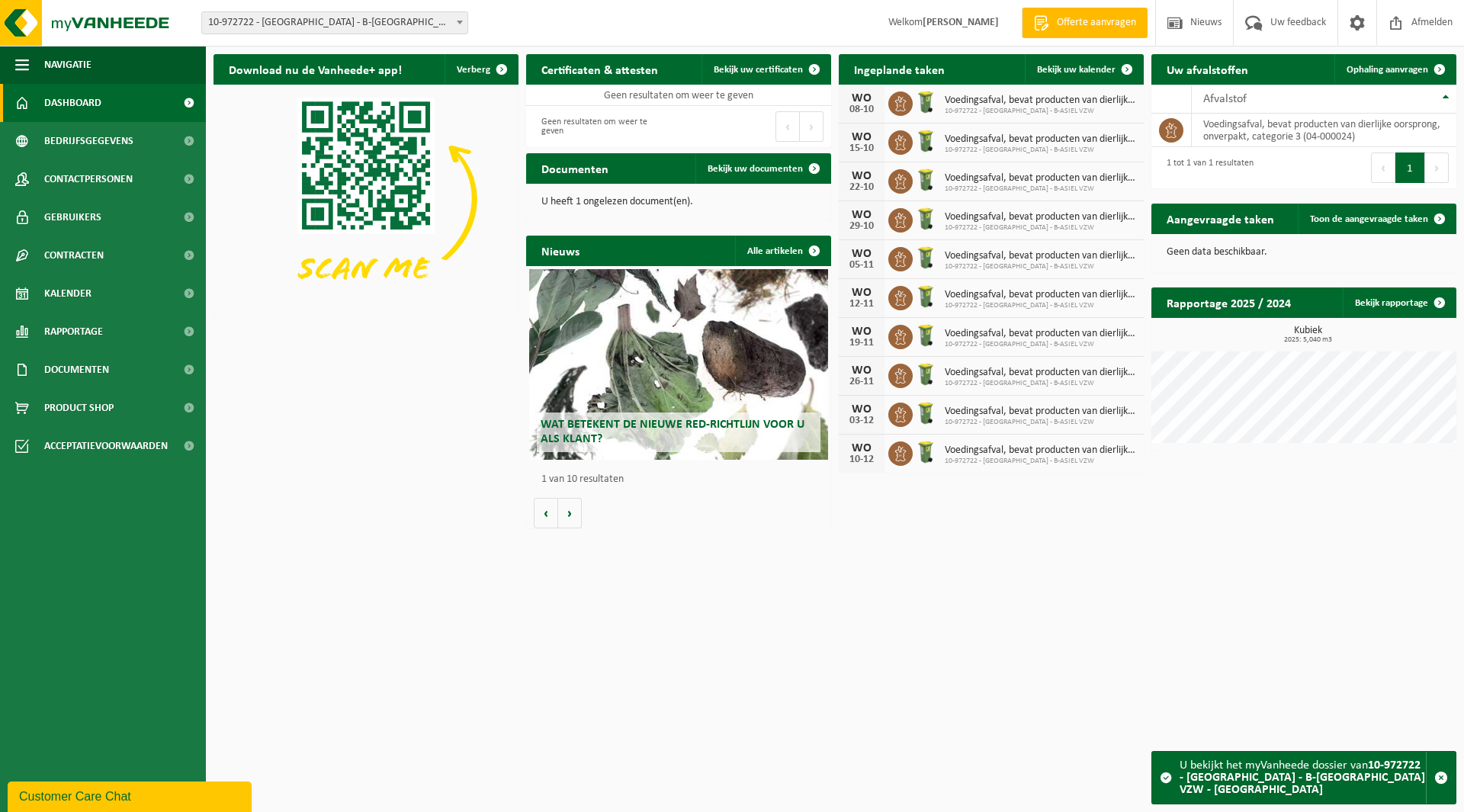
click at [303, 25] on span "10-972722 - [GEOGRAPHIC_DATA] - B-[GEOGRAPHIC_DATA] VZW - [GEOGRAPHIC_DATA]" at bounding box center [335, 23] width 265 height 21
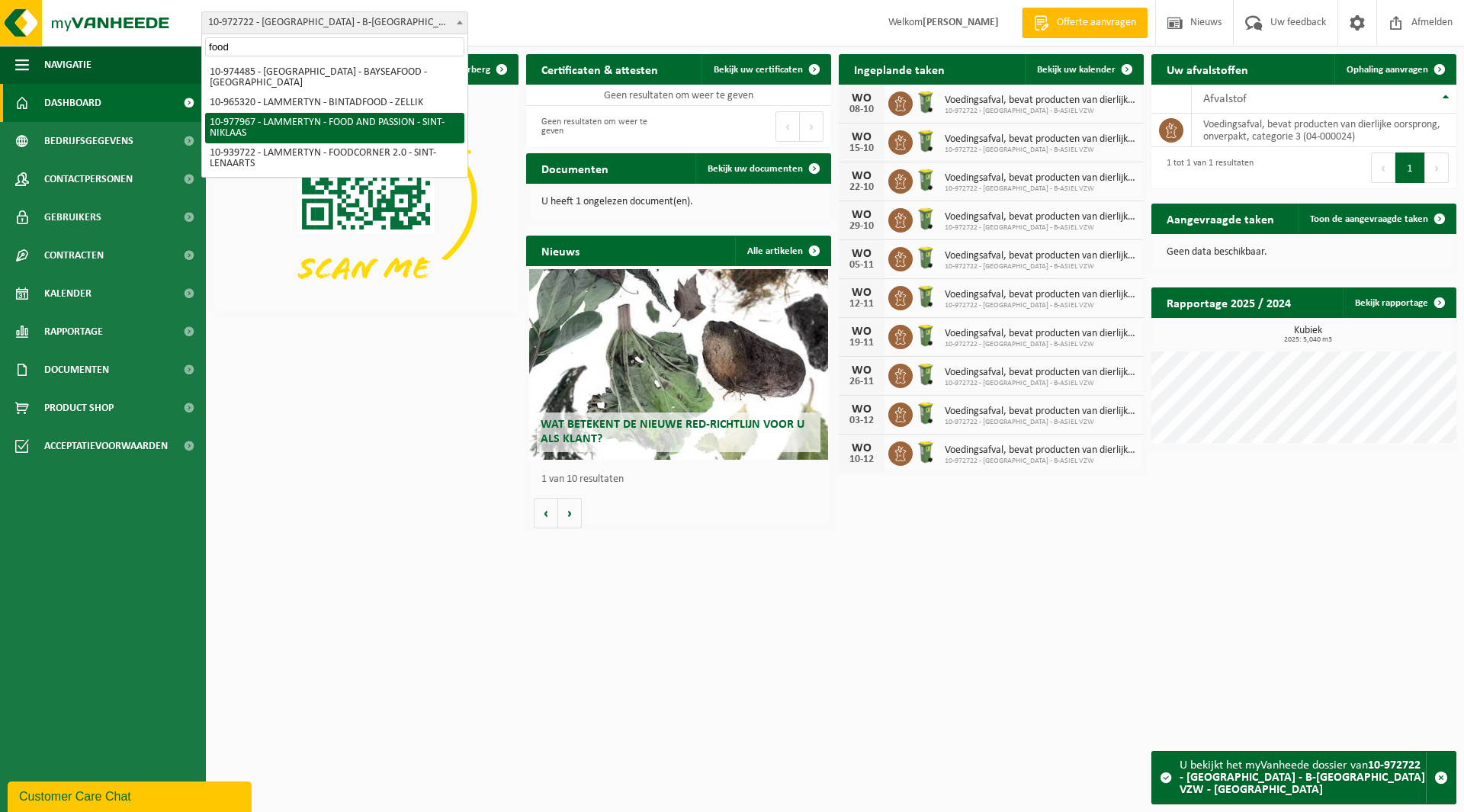
type input "food"
select select "159802"
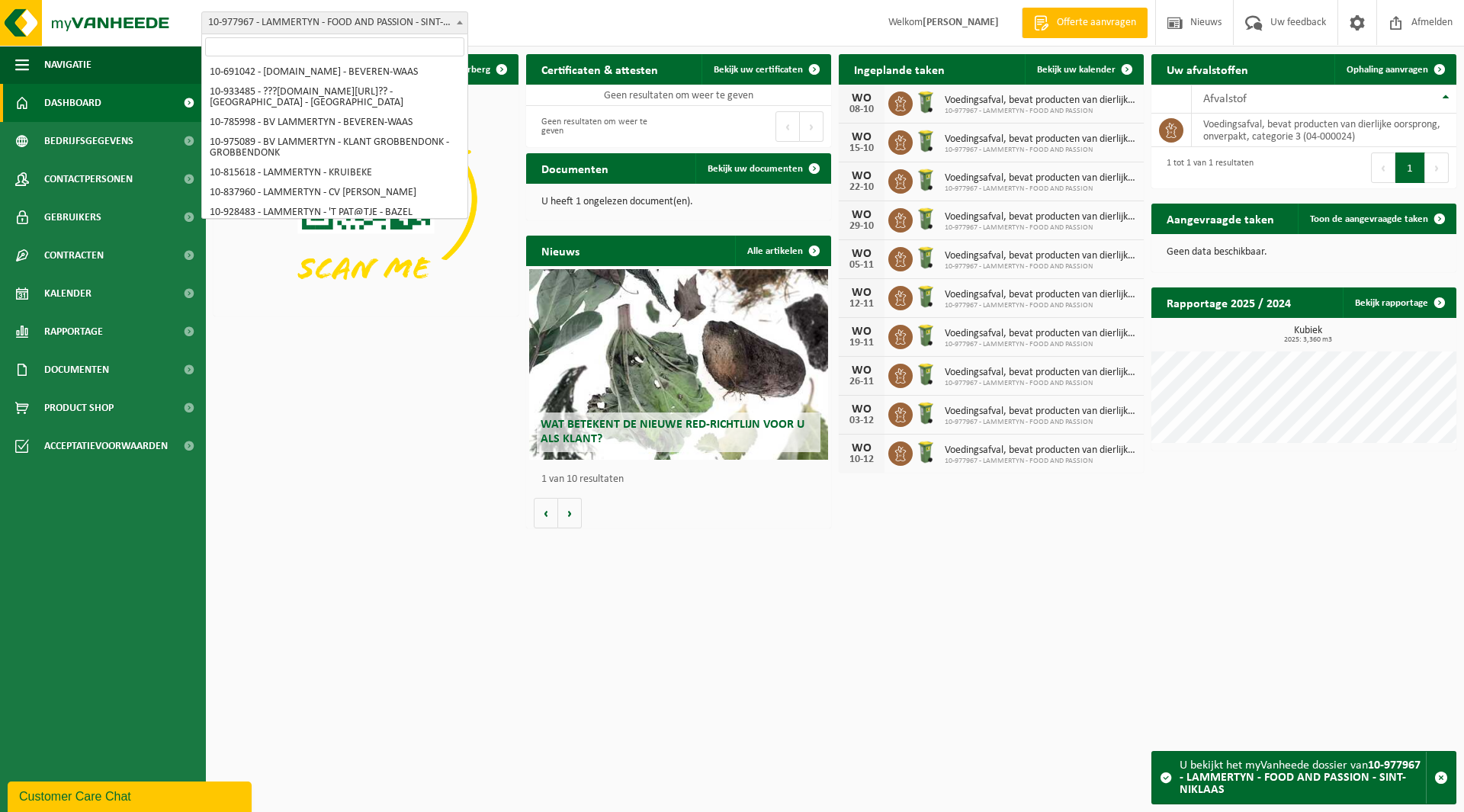
click at [316, 17] on span "10-977967 - LAMMERTYN - FOOD AND PASSION - SINT-NIKLAAS" at bounding box center [335, 23] width 265 height 21
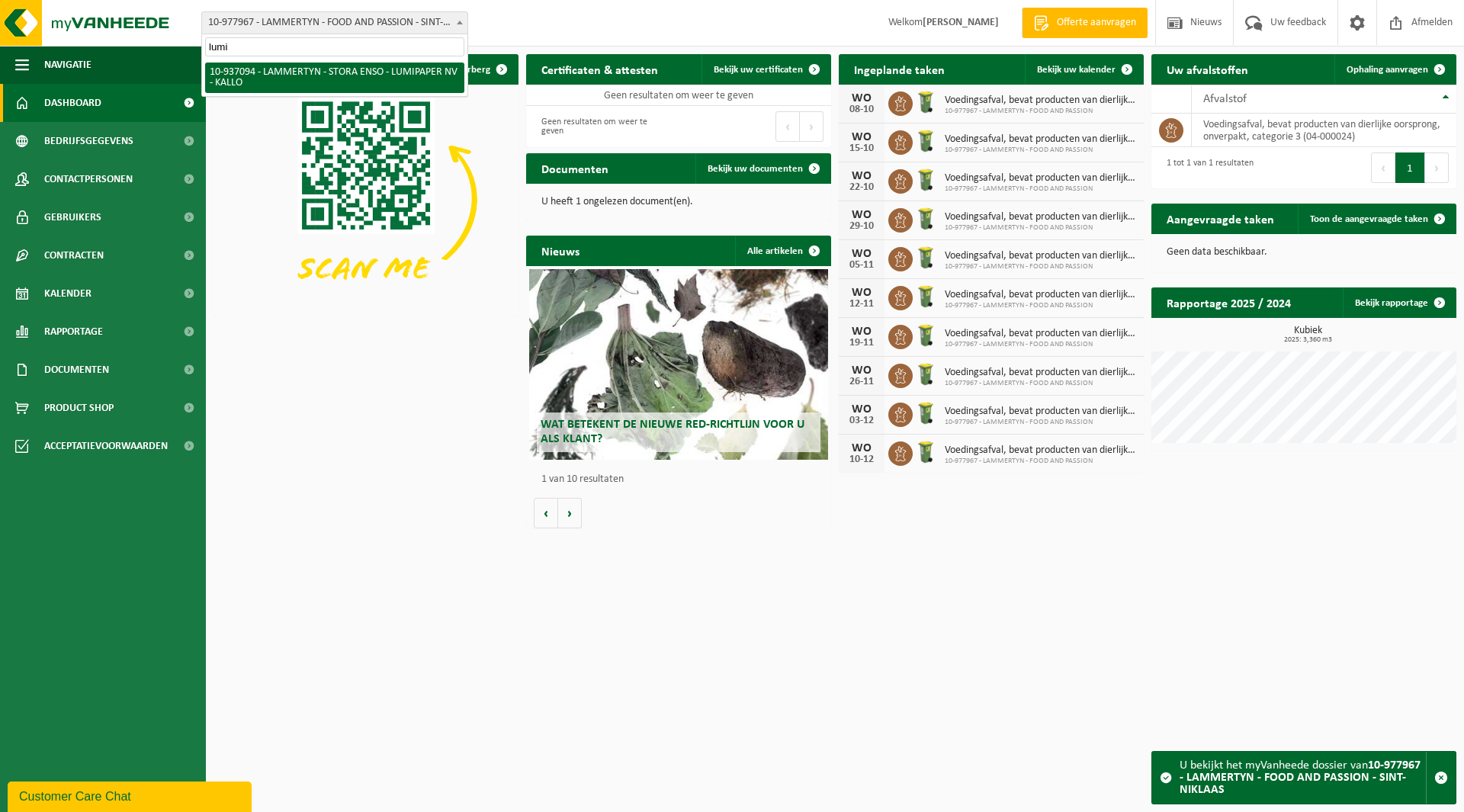
type input "lumi"
select select "137377"
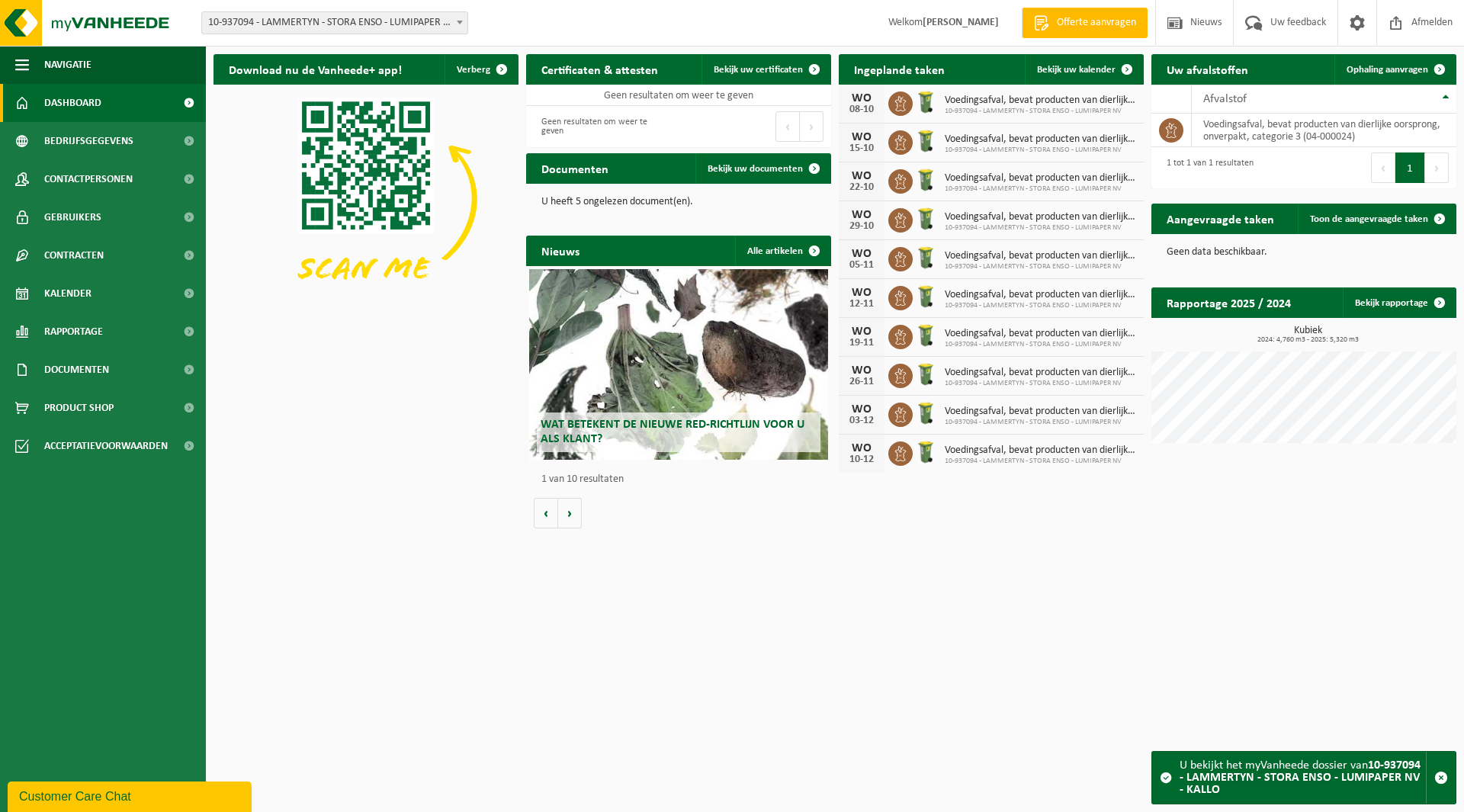
click at [337, 28] on span "10-937094 - LAMMERTYN - STORA ENSO - LUMIPAPER NV - KALLO" at bounding box center [335, 23] width 265 height 21
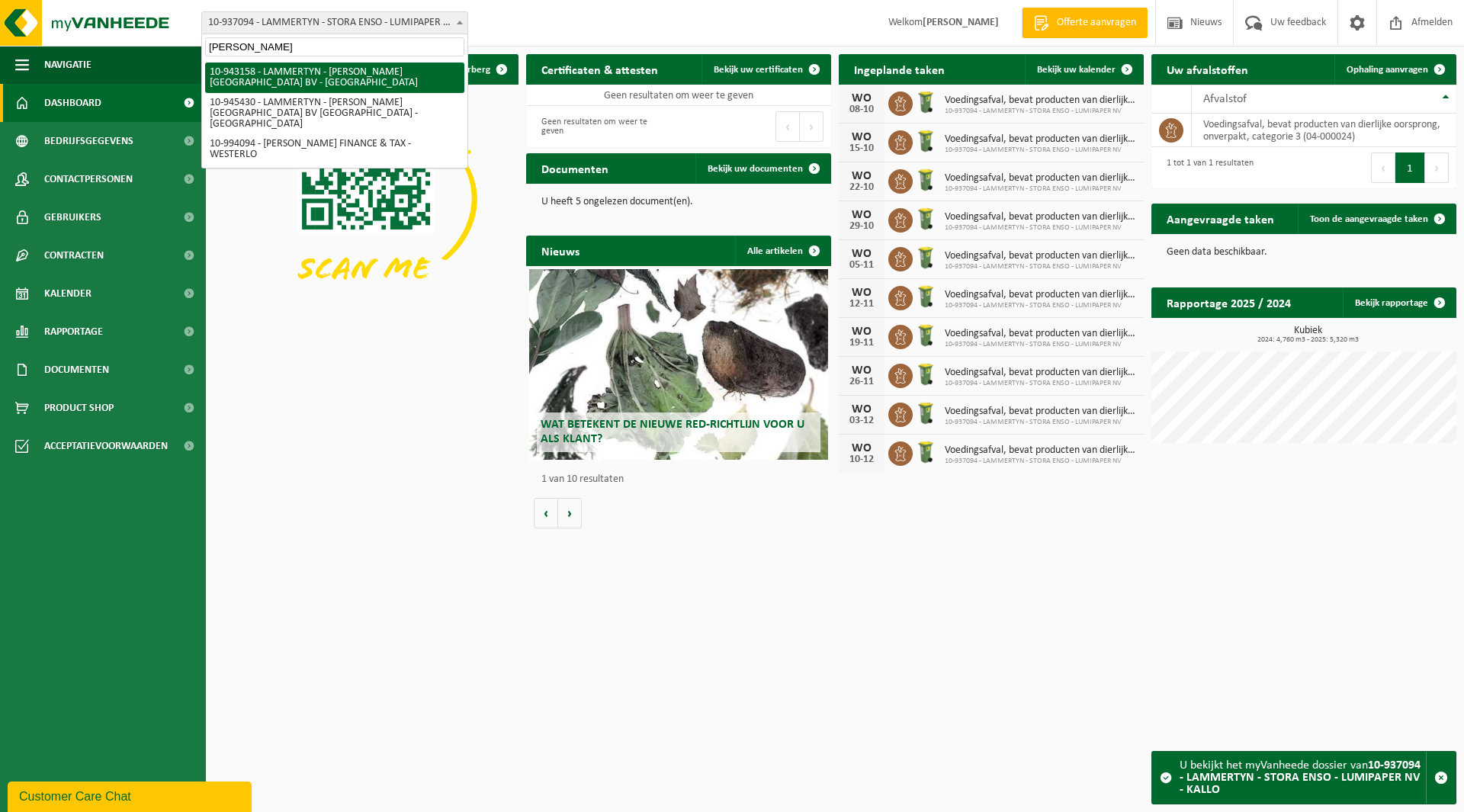
type input "moore"
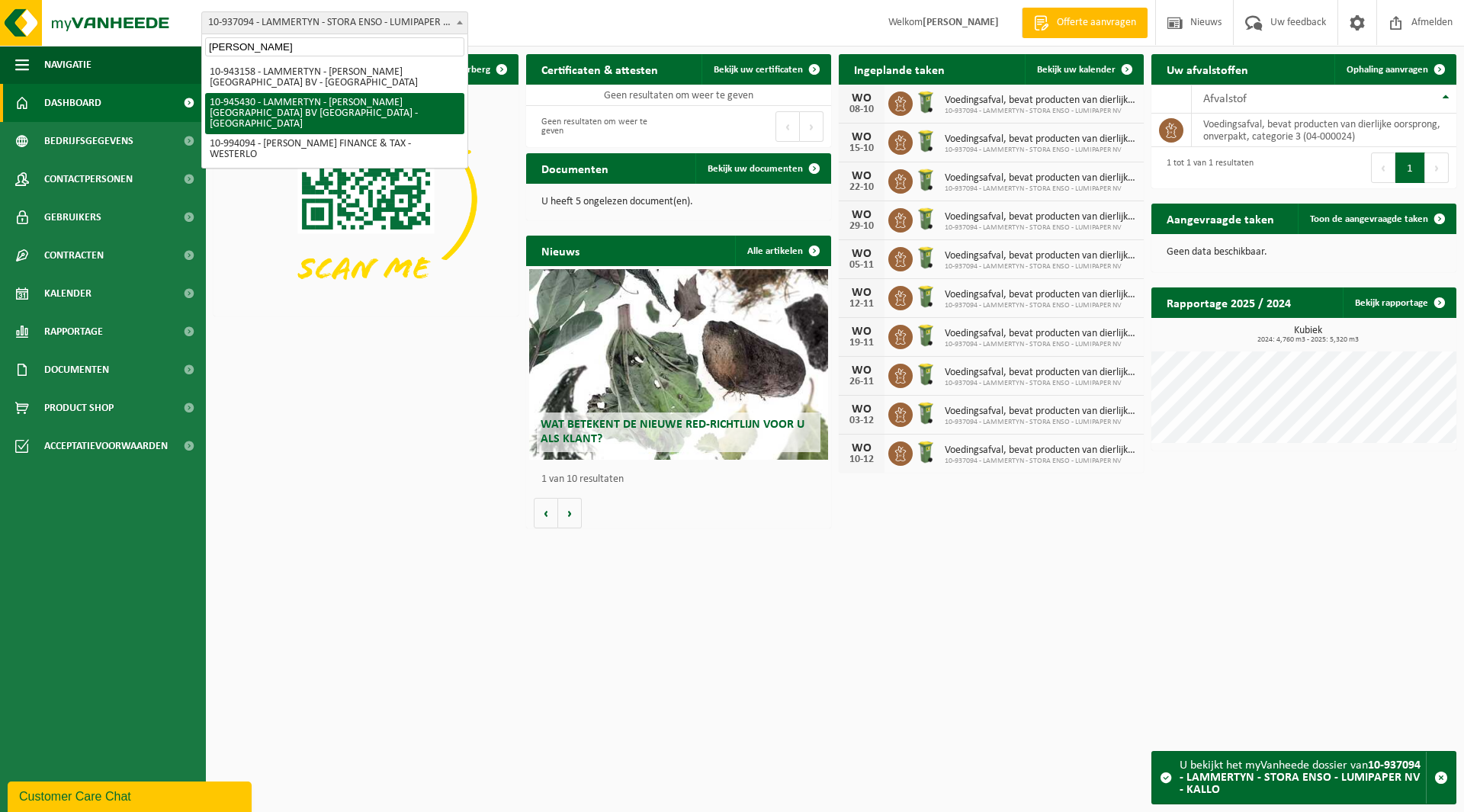
select select "141215"
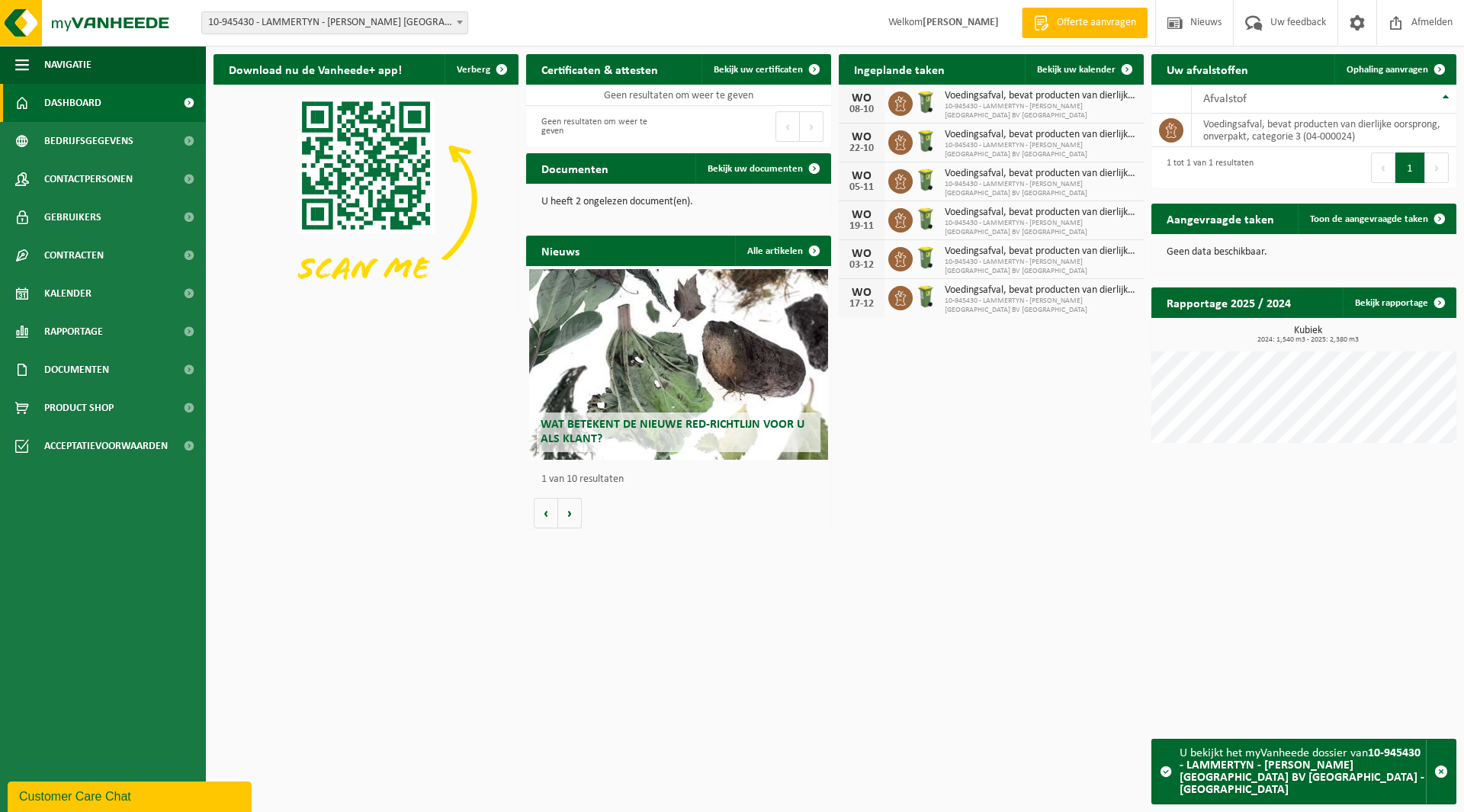
click at [338, 29] on span "10-945430 - LAMMERTYN - [PERSON_NAME] [GEOGRAPHIC_DATA] BV [GEOGRAPHIC_DATA] - …" at bounding box center [335, 23] width 265 height 21
type input "PJVH"
select select "158367"
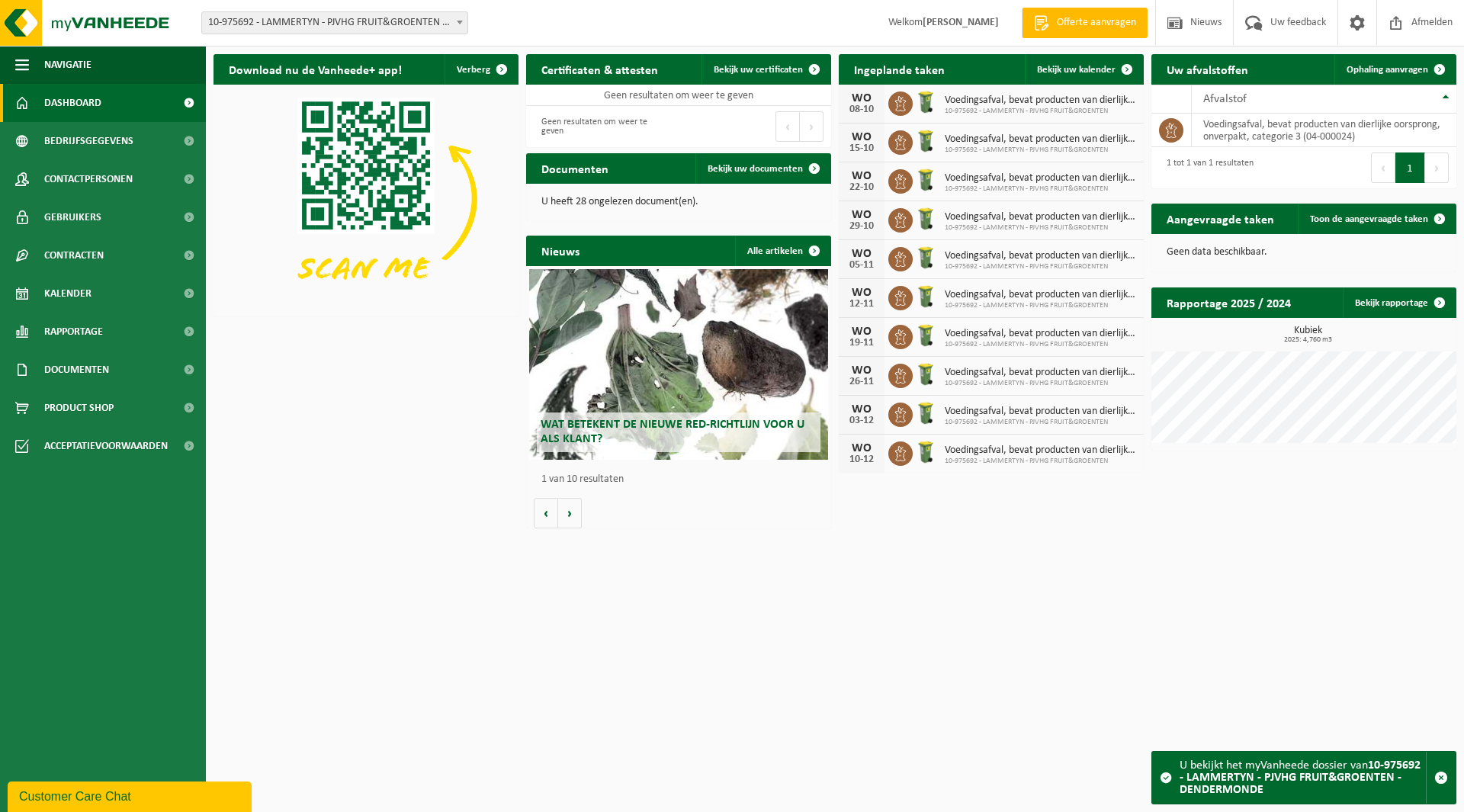
click at [342, 19] on span "10-975692 - LAMMERTYN - PJVHG FRUIT&GROENTEN - DENDERMONDE" at bounding box center [335, 23] width 265 height 21
type input "vanar"
select select "162561"
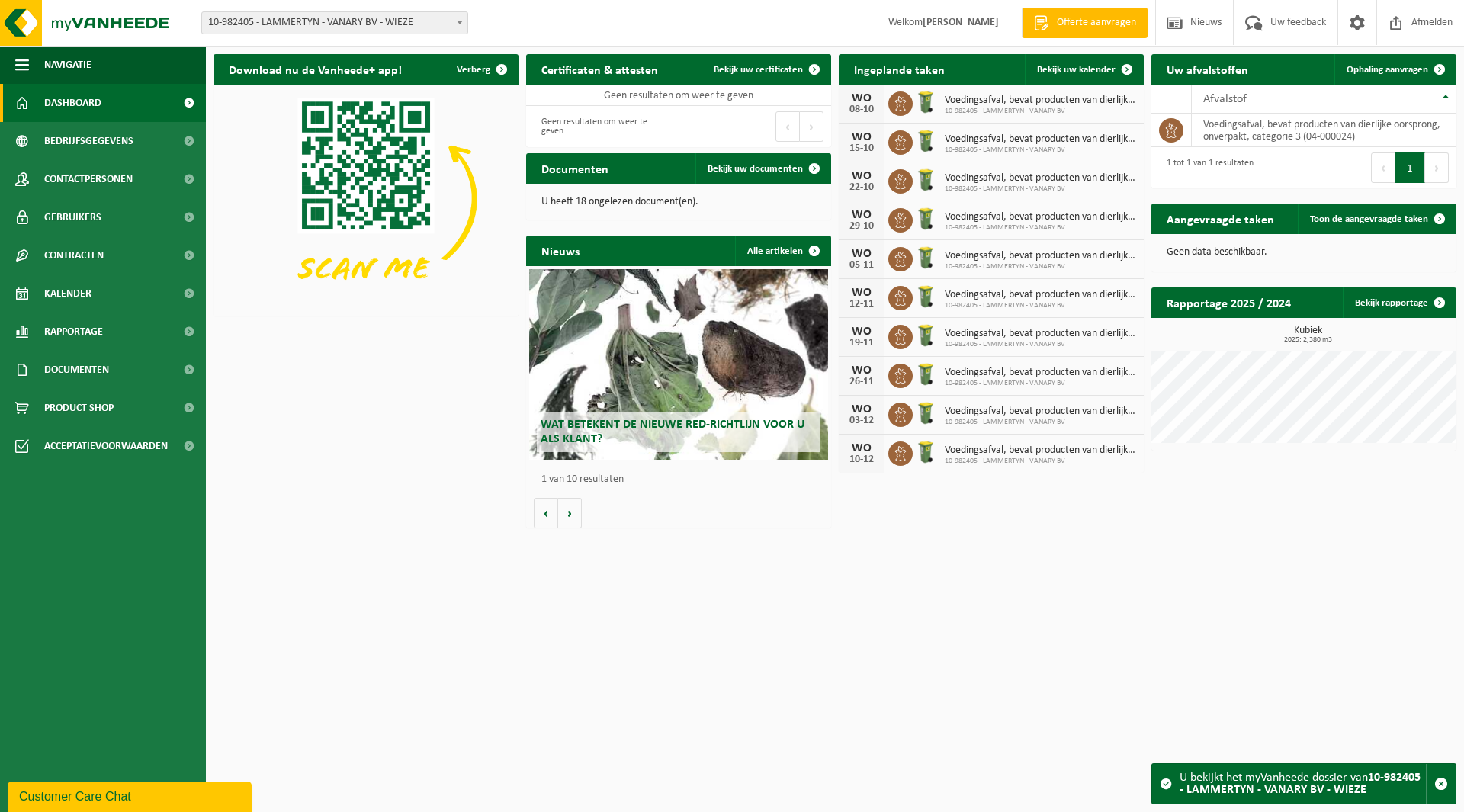
click at [339, 13] on span "10-982405 - LAMMERTYN - VANARY BV - WIEZE" at bounding box center [335, 23] width 265 height 21
type input "f ca"
select select "132199"
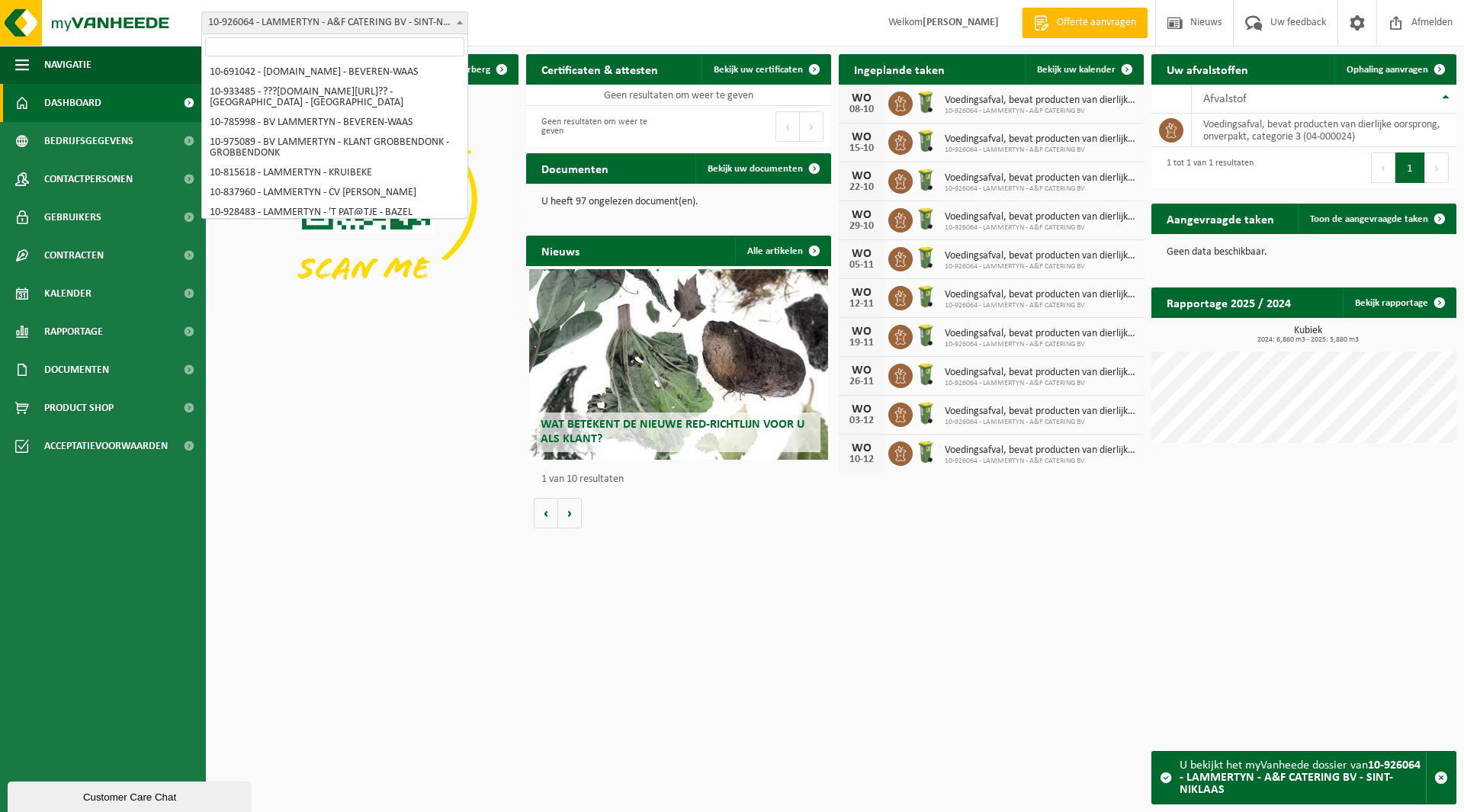
click at [322, 24] on span "10-926064 - LAMMERTYN - A&F CATERING BV - SINT-NIKLAAS" at bounding box center [335, 23] width 265 height 21
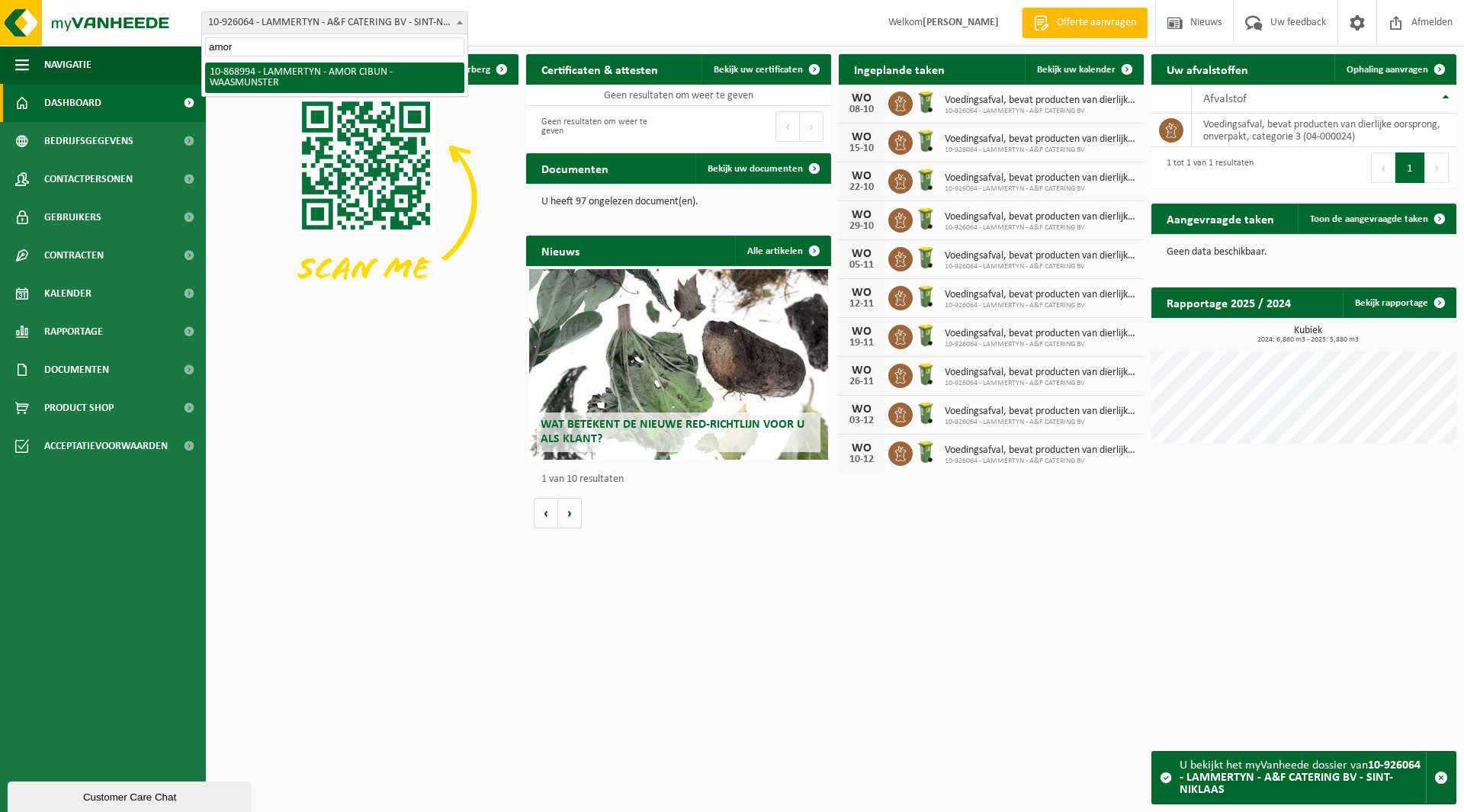
type input "amor"
select select "103993"
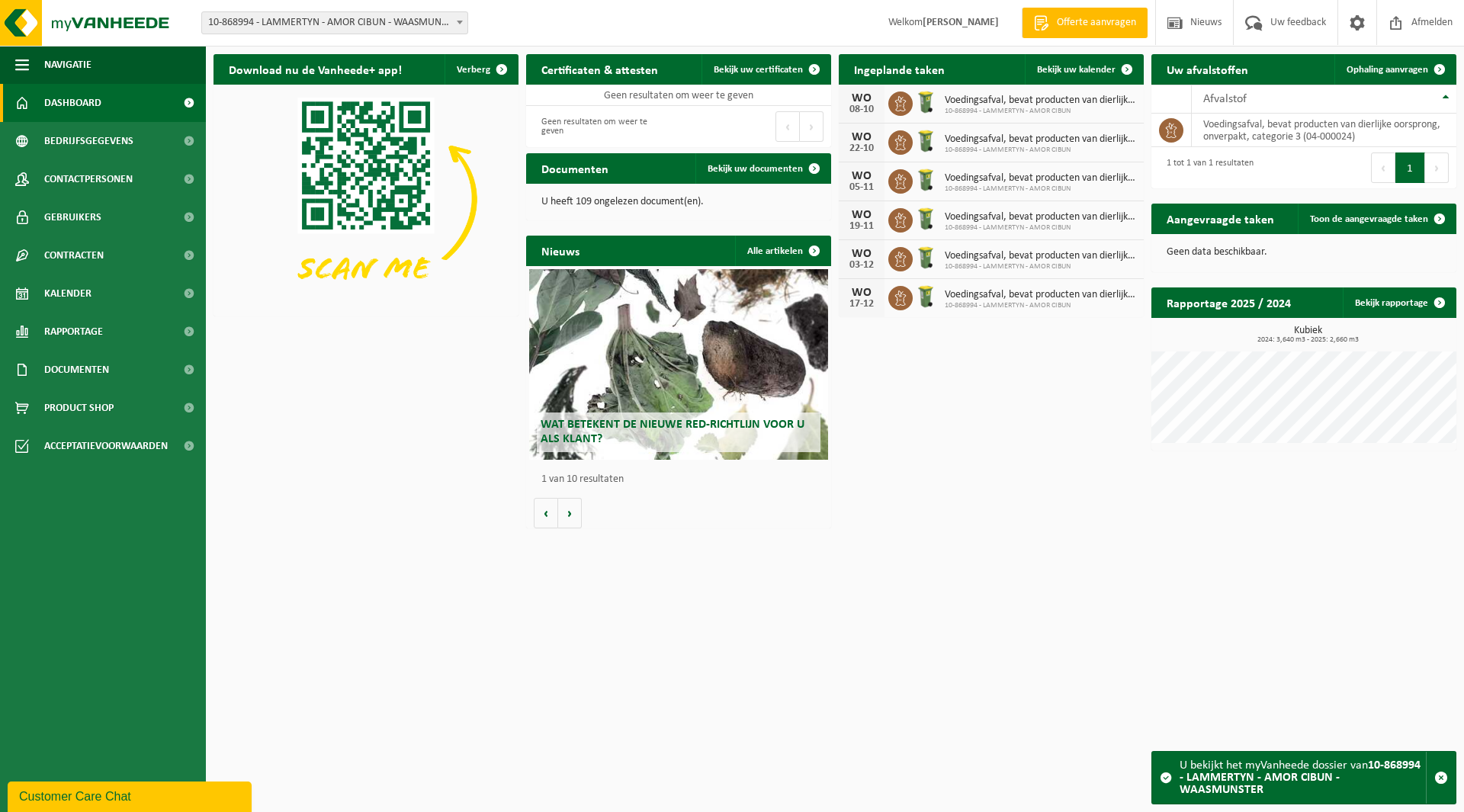
click at [303, 24] on span "10-868994 - LAMMERTYN - AMOR CIBUN - WAASMUNSTER" at bounding box center [335, 23] width 265 height 21
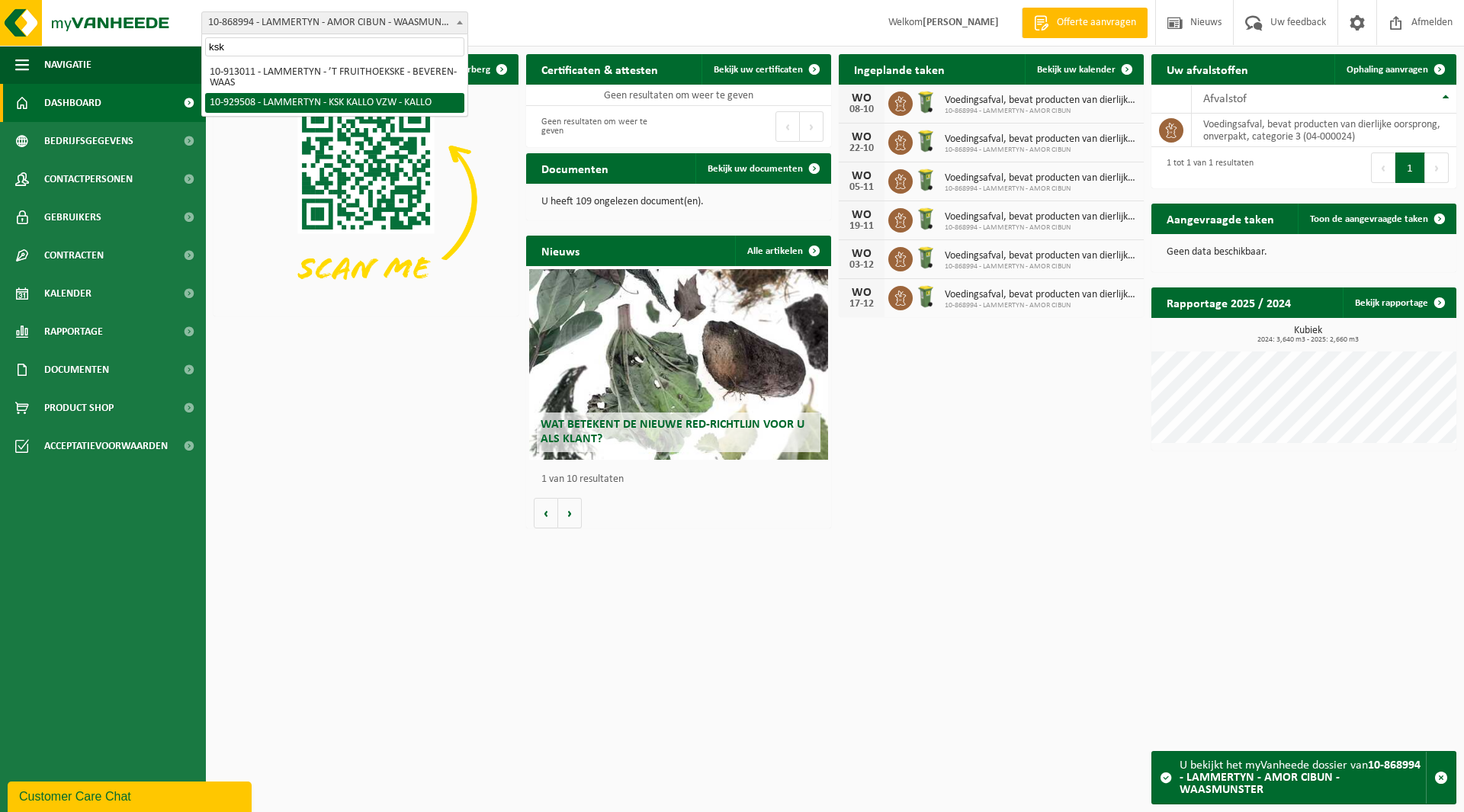
type input "ksk"
select select "134010"
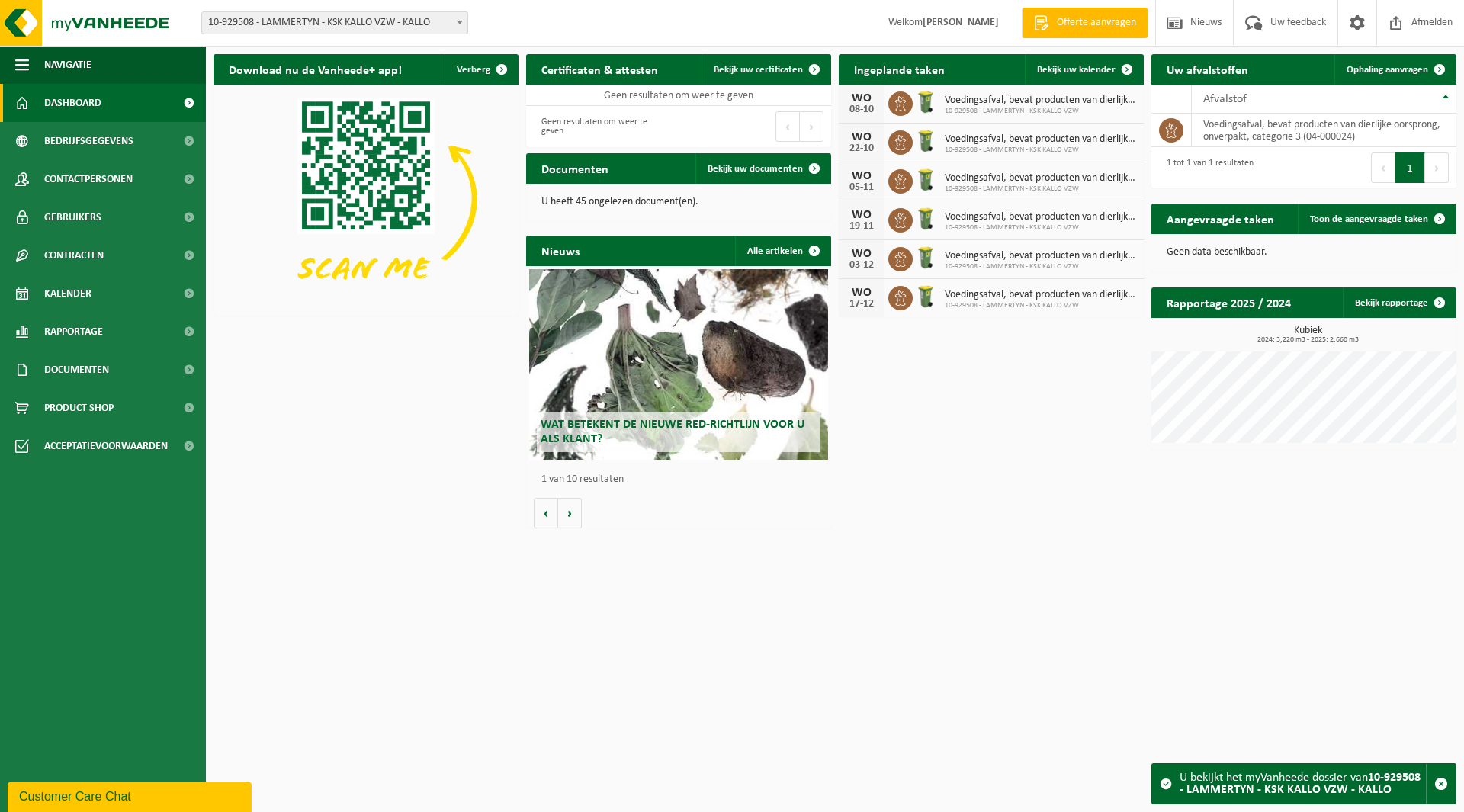
click at [301, 17] on span "10-929508 - LAMMERTYN - KSK KALLO VZW - KALLO" at bounding box center [335, 23] width 265 height 21
type input "china"
select select "142463"
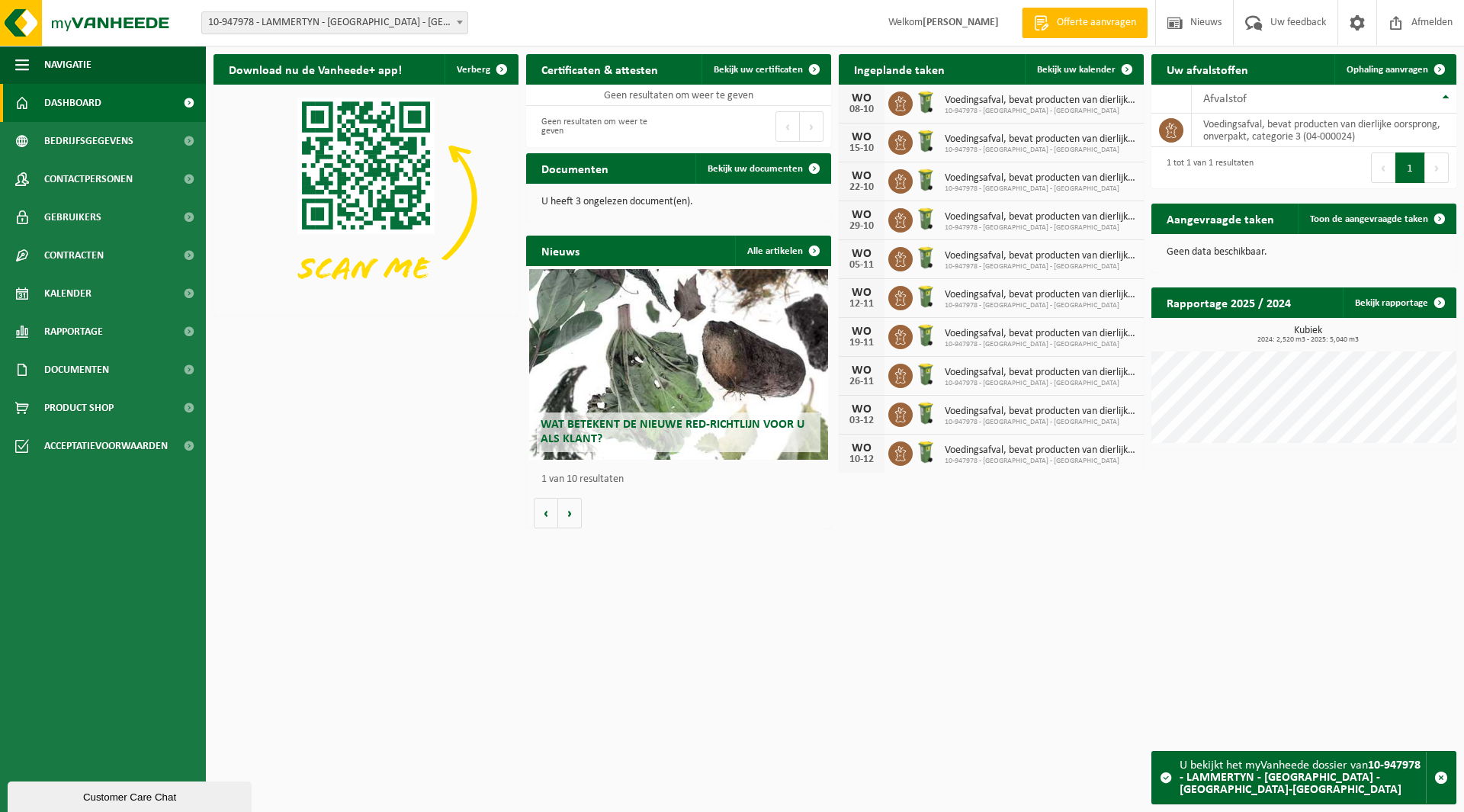
click at [329, 18] on span "10-947978 - LAMMERTYN - [GEOGRAPHIC_DATA] - [GEOGRAPHIC_DATA]-[GEOGRAPHIC_DATA]" at bounding box center [335, 23] width 265 height 21
type input "de hen"
select select "132629"
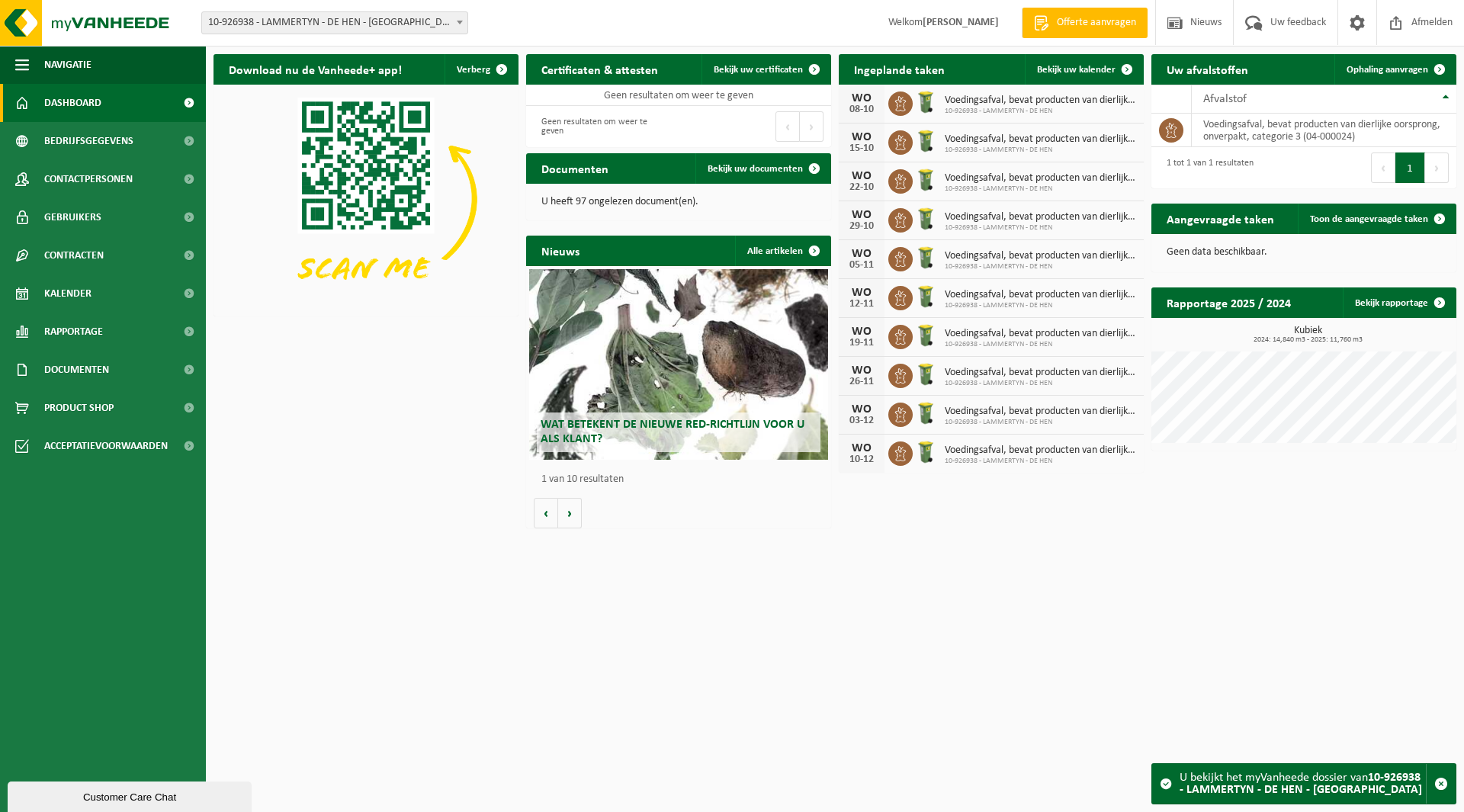
click at [284, 14] on span "10-926938 - LAMMERTYN - DE HEN - [GEOGRAPHIC_DATA]" at bounding box center [335, 23] width 265 height 21
type input "hermes"
select select "106899"
click at [307, 21] on span "10-875021 - LAMMERTYN - HERMES BV - ZWIJNDRECHT" at bounding box center [335, 23] width 265 height 21
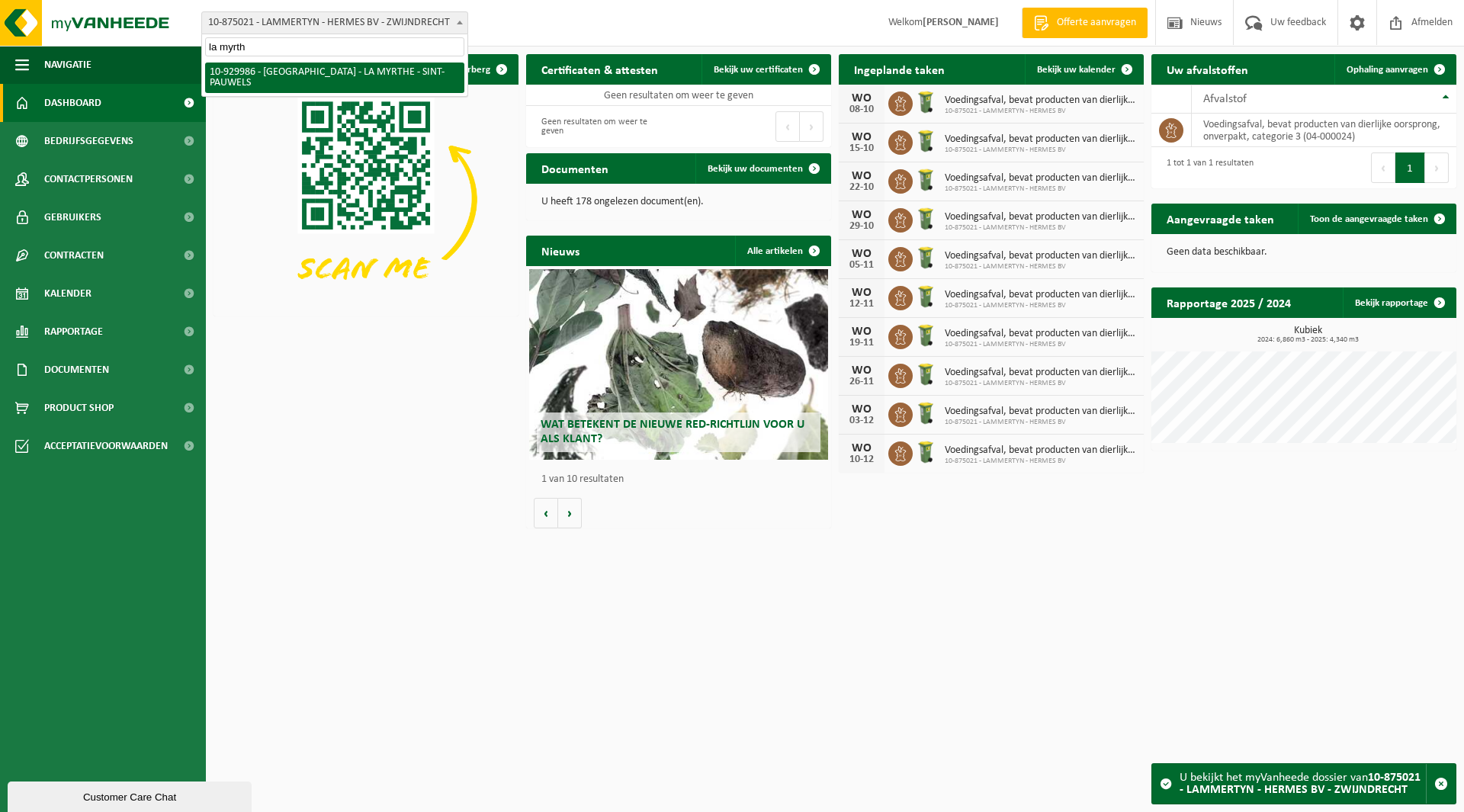
type input "la myrth"
select select "134186"
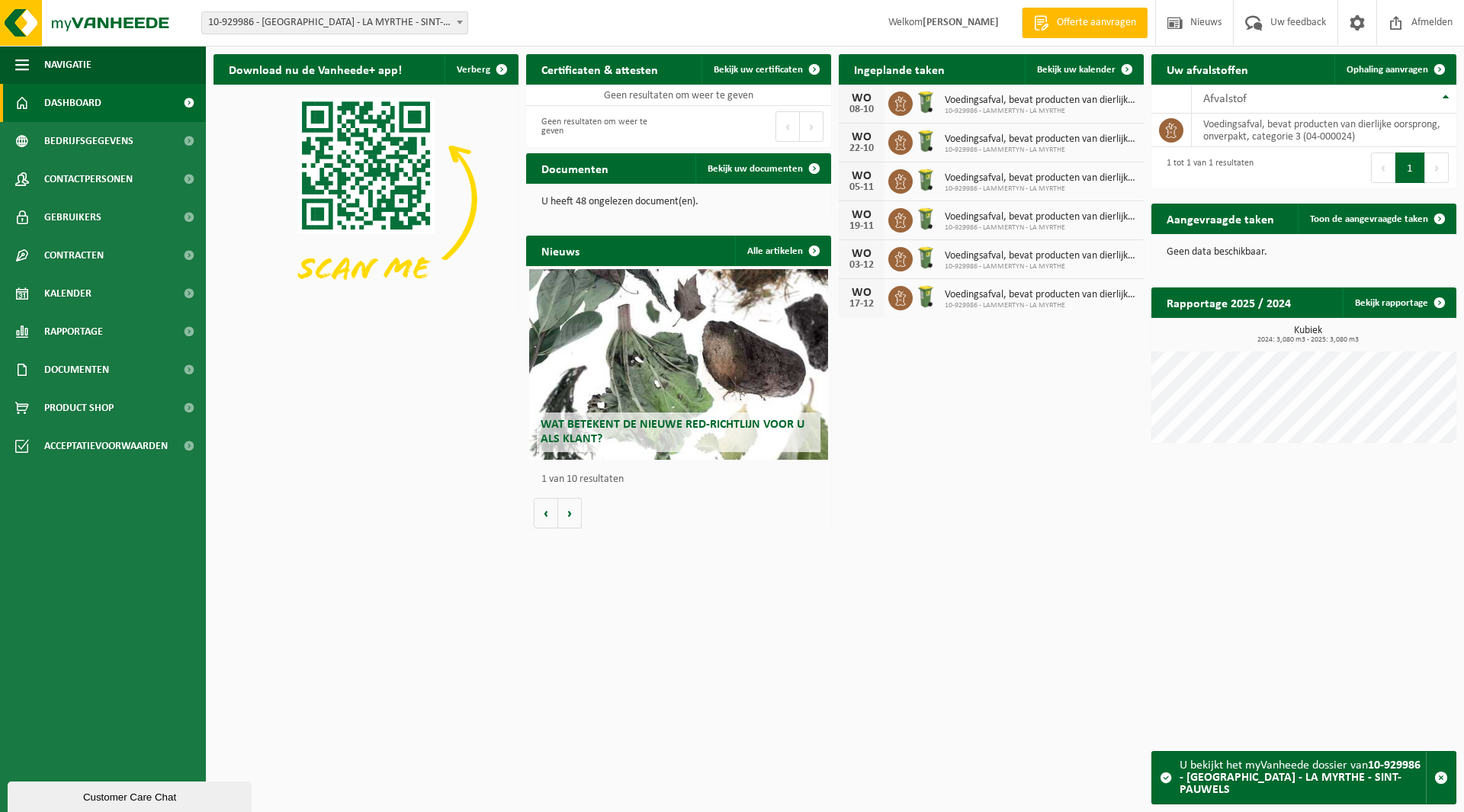
click at [353, 16] on span "10-929986 - [GEOGRAPHIC_DATA] - LA MYRTHE - SINT-PAUWELS" at bounding box center [335, 23] width 265 height 21
type input "lozen"
select select "96267"
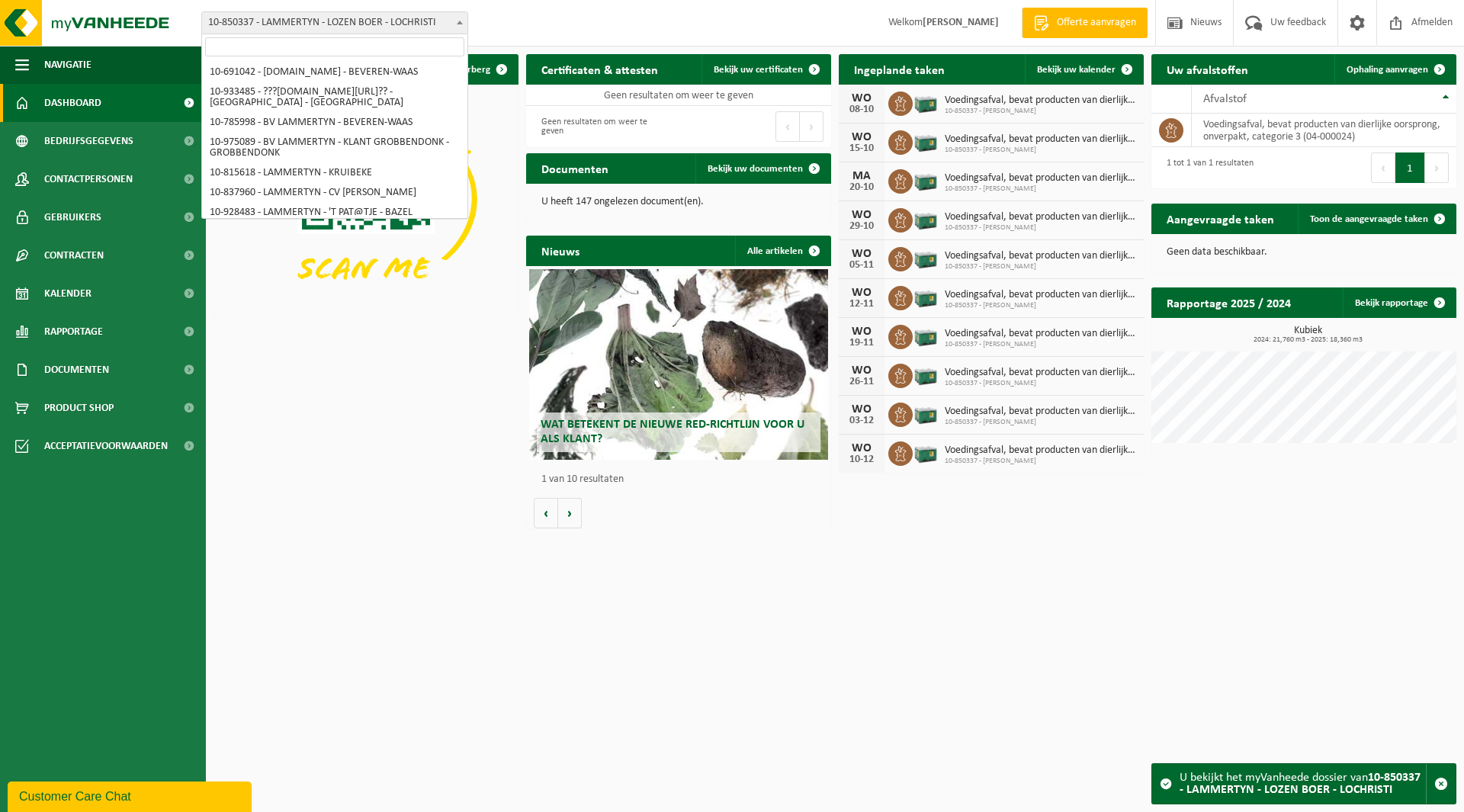
click at [299, 22] on span "10-850337 - LAMMERTYN - LOZEN BOER - LOCHRISTI" at bounding box center [335, 23] width 265 height 21
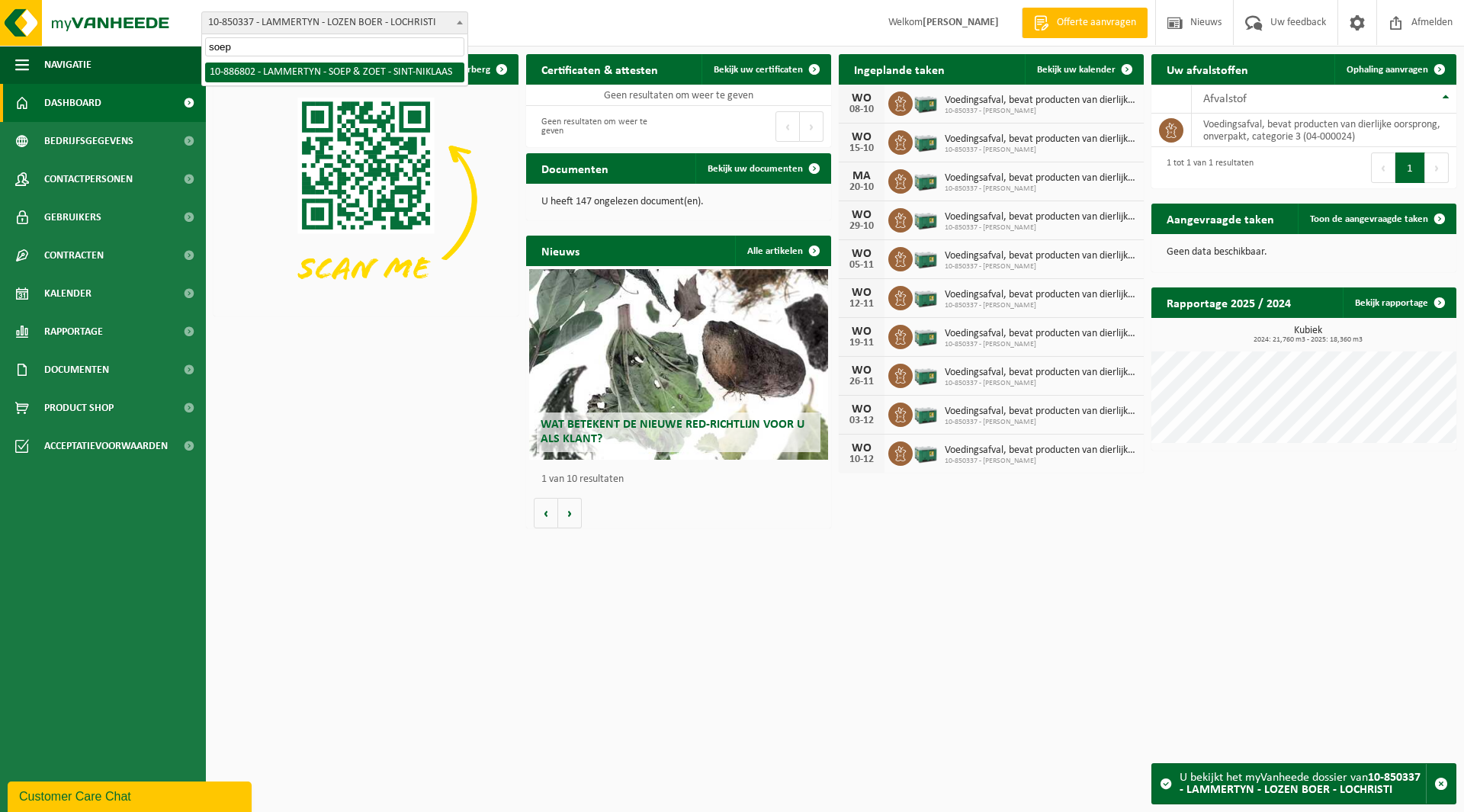
type input "soep"
select select "112837"
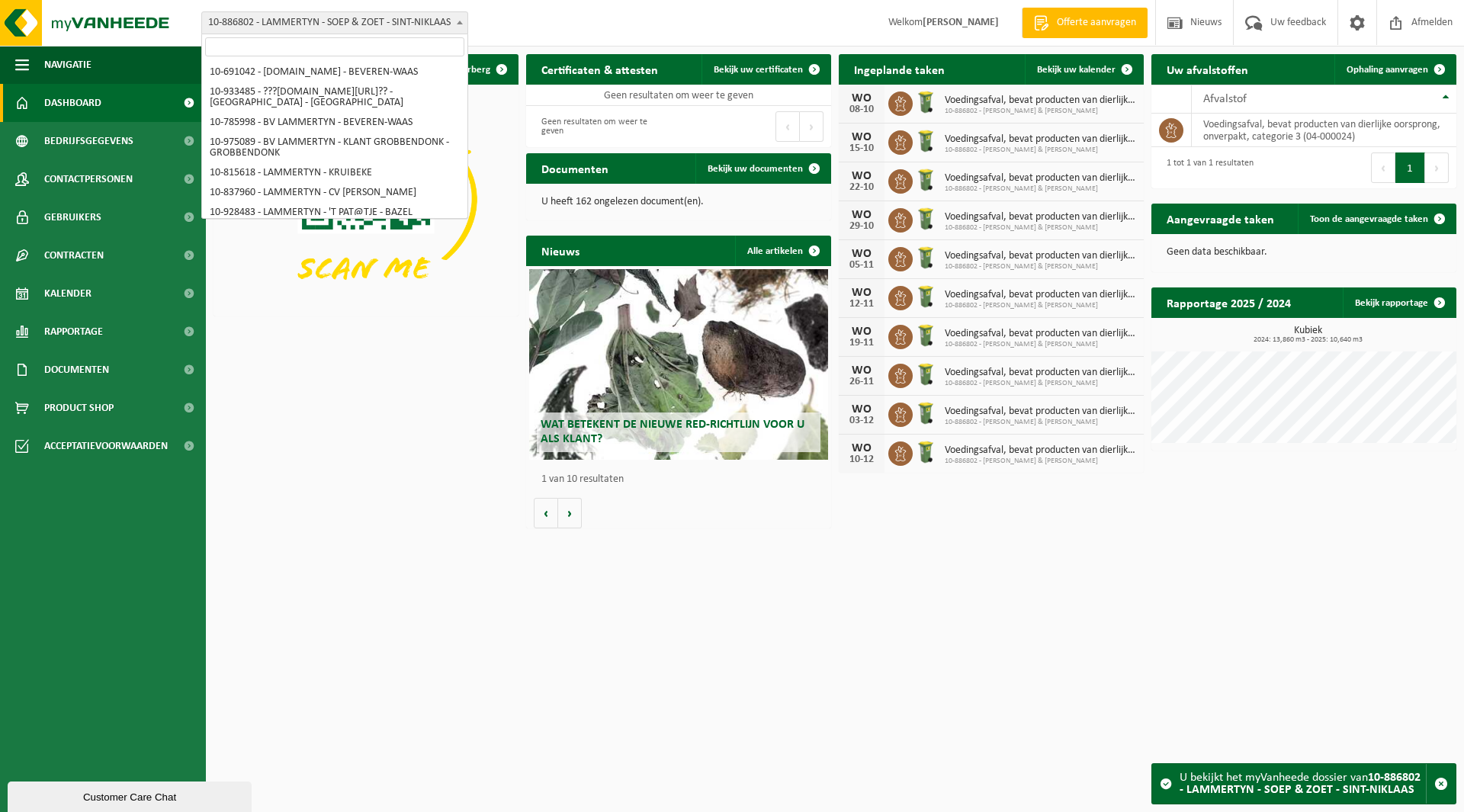
click at [342, 21] on span "10-886802 - LAMMERTYN - SOEP & ZOET - SINT-NIKLAAS" at bounding box center [335, 23] width 265 height 21
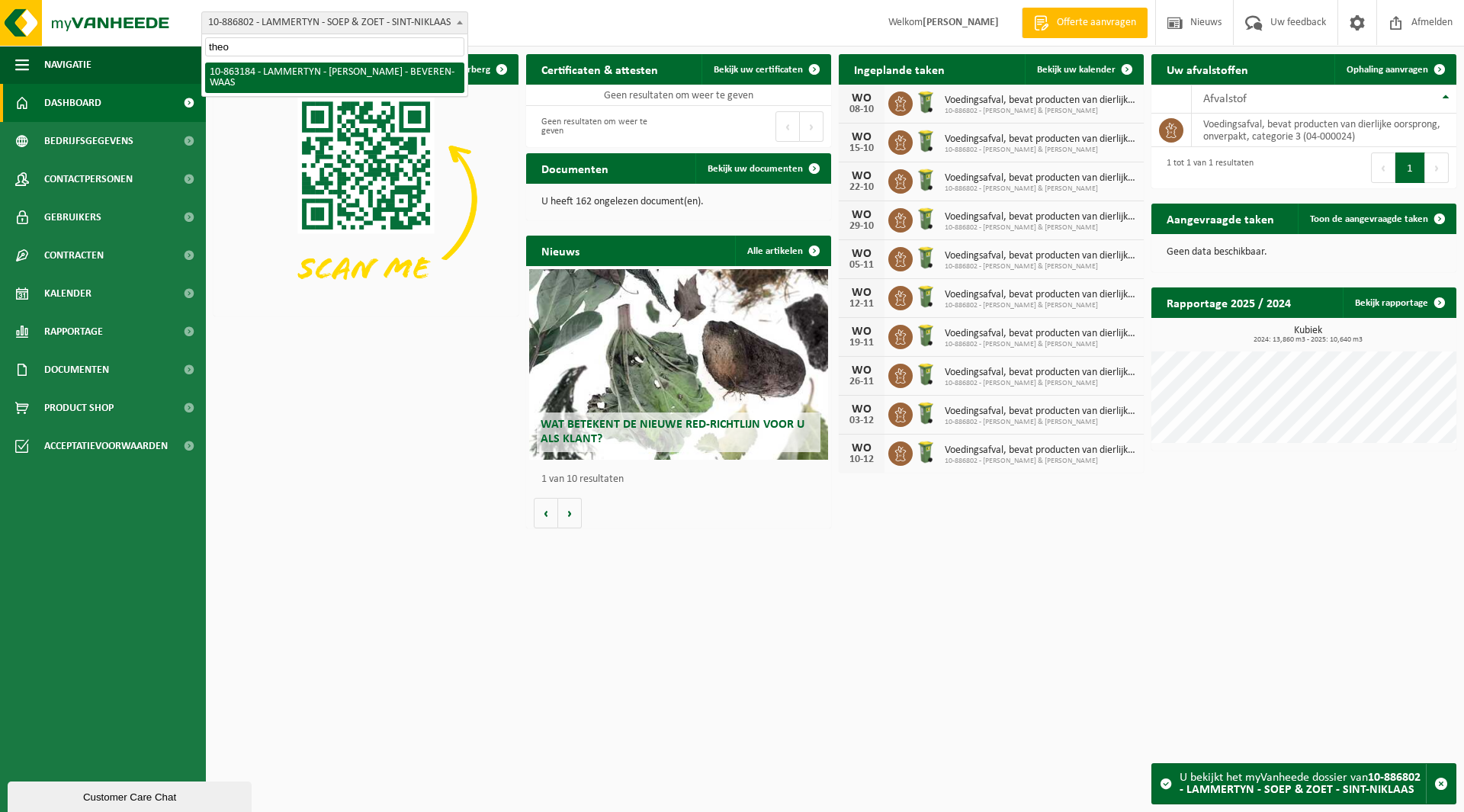
type input "theo"
select select "101317"
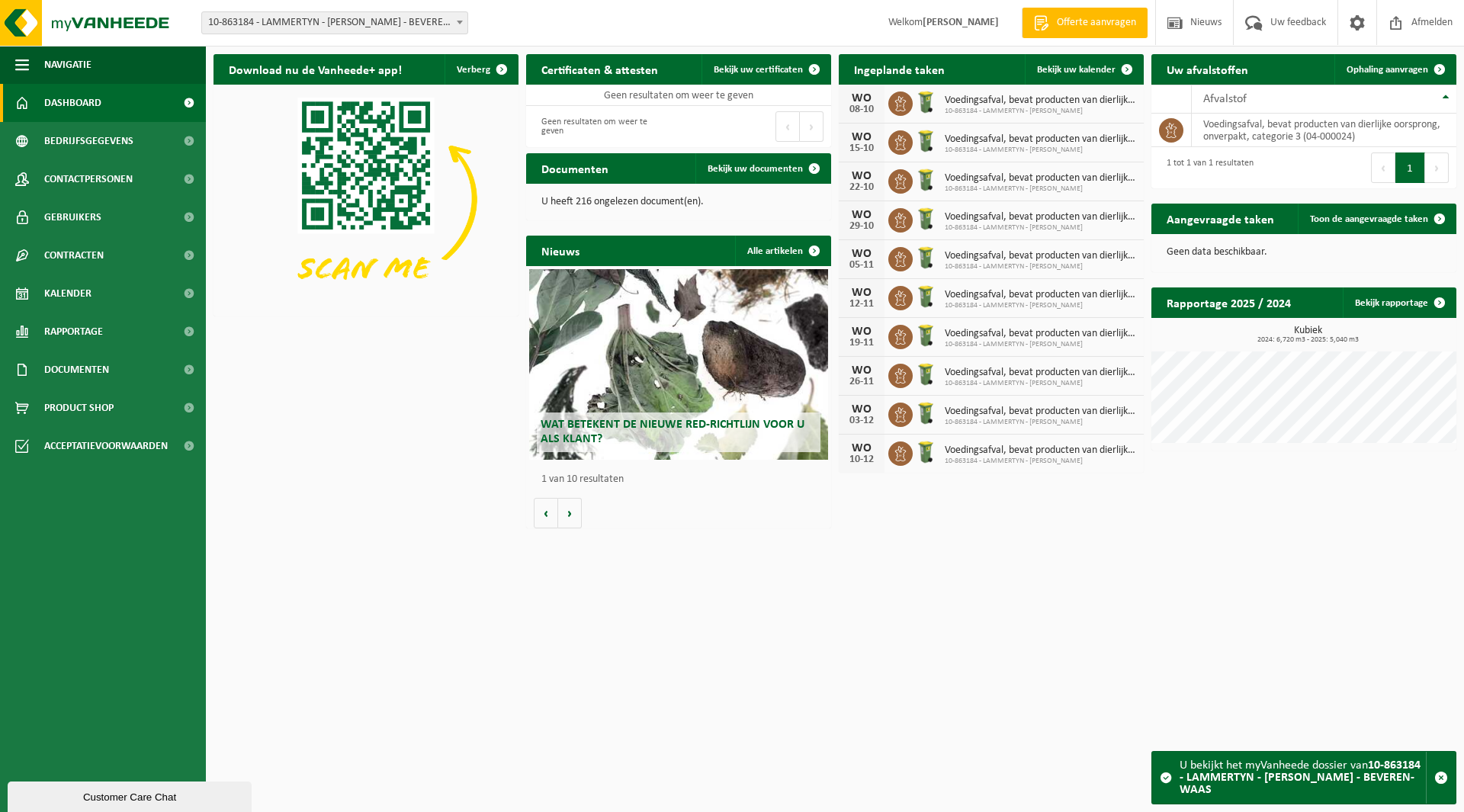
click at [328, 28] on span "10-863184 - LAMMERTYN - [PERSON_NAME] - BEVEREN-WAAS" at bounding box center [335, 23] width 265 height 21
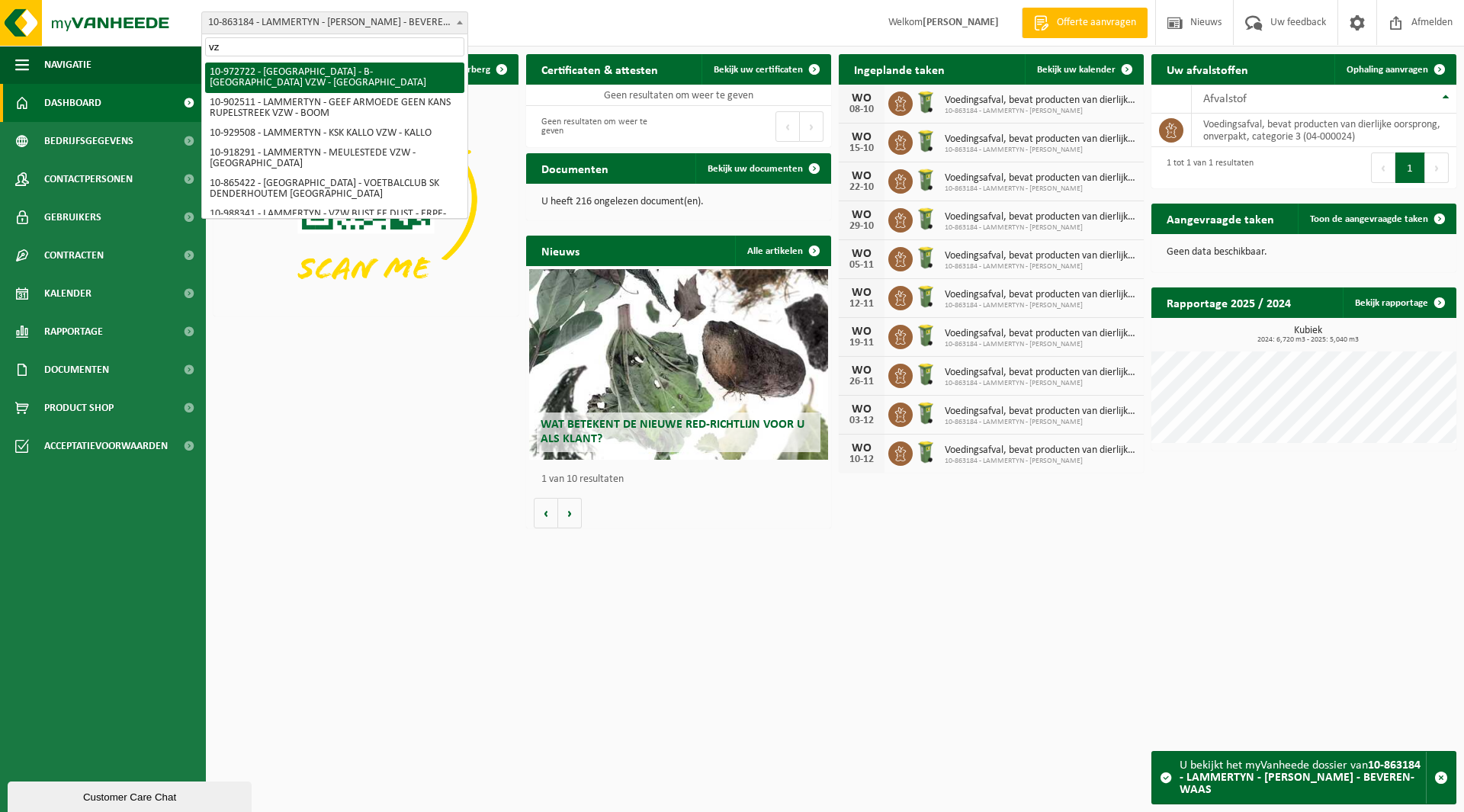
type input "v"
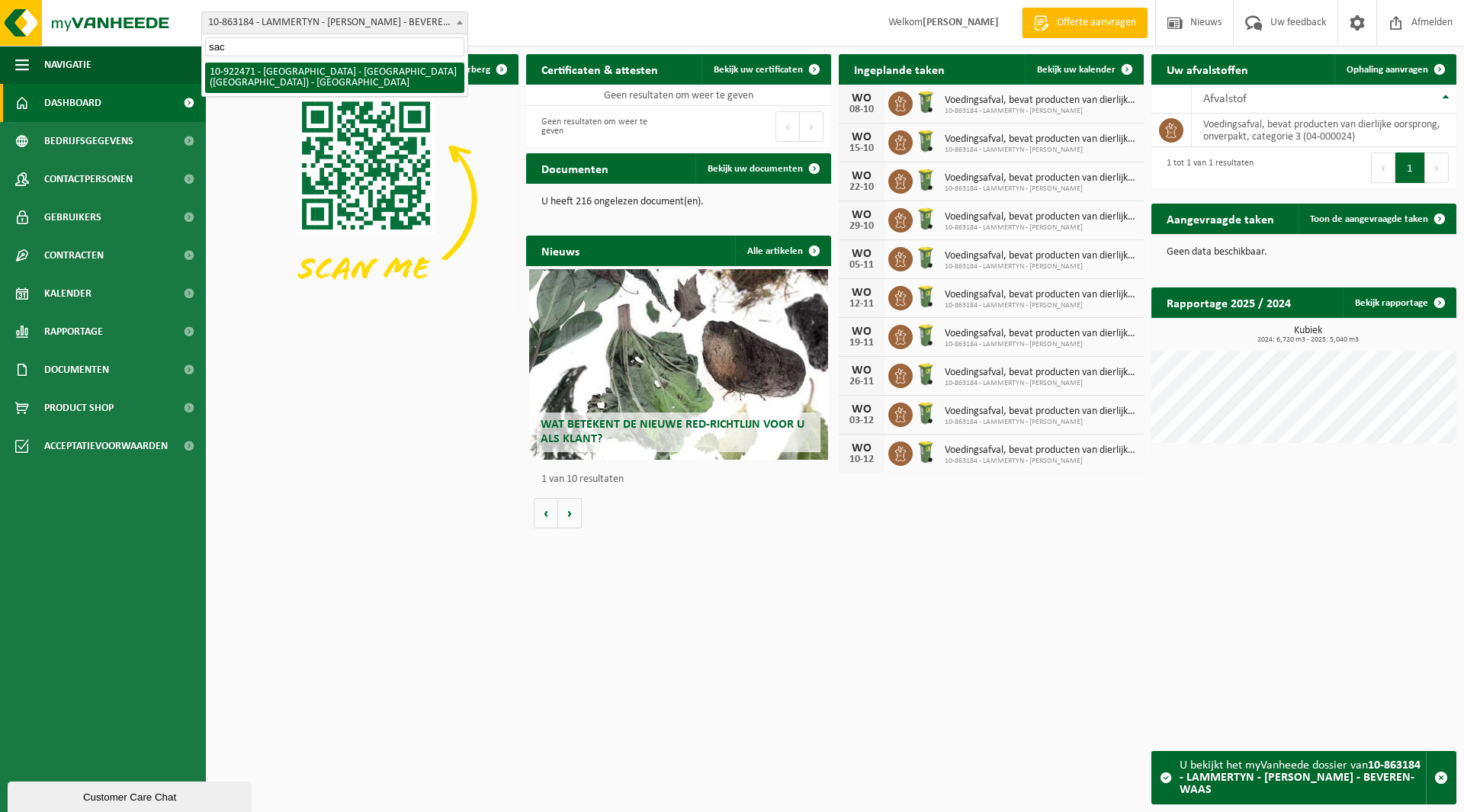
type input "sac"
select select "130555"
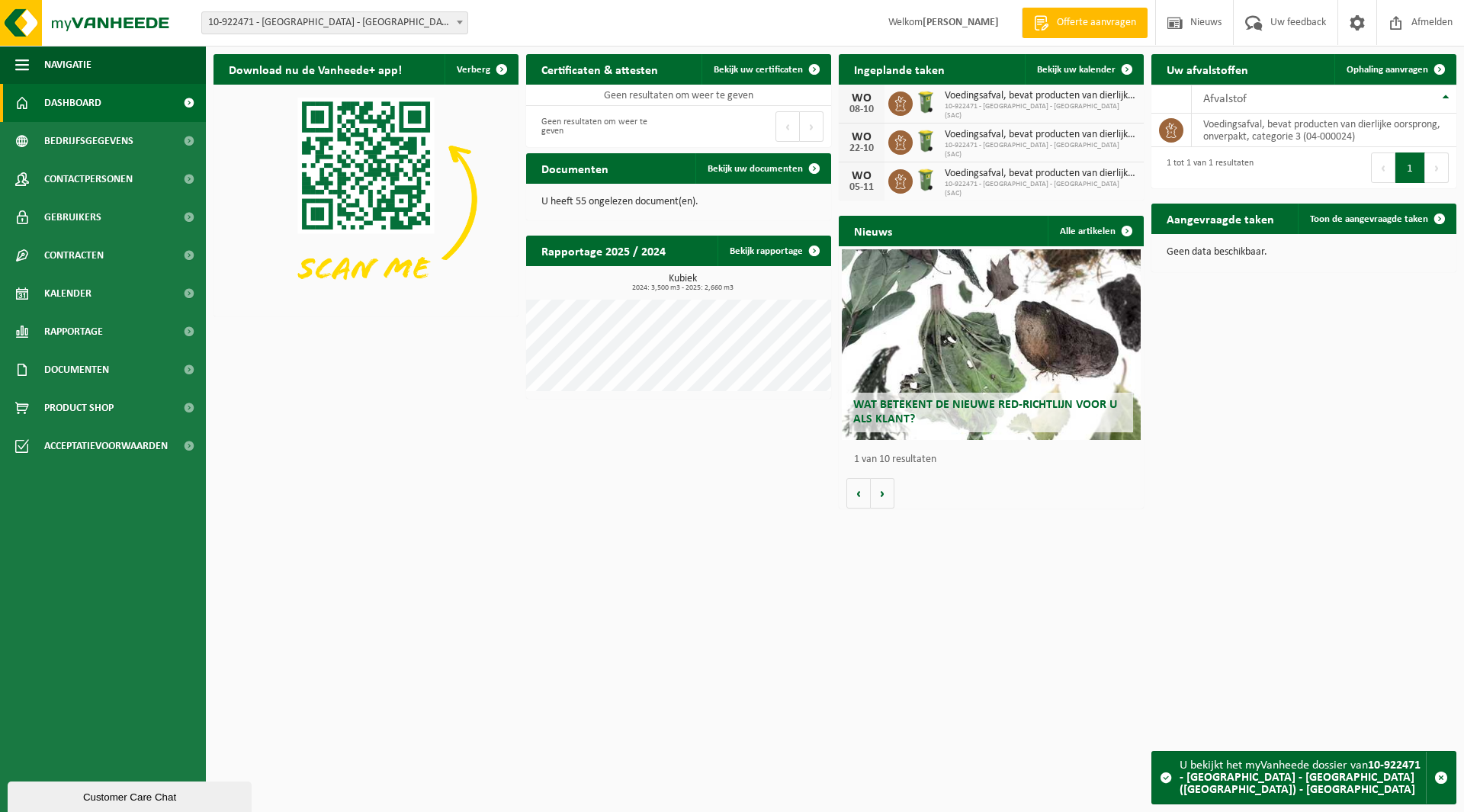
click at [322, 29] on span "10-922471 - [GEOGRAPHIC_DATA] - [GEOGRAPHIC_DATA] ([GEOGRAPHIC_DATA]) - [GEOGRA…" at bounding box center [335, 23] width 265 height 21
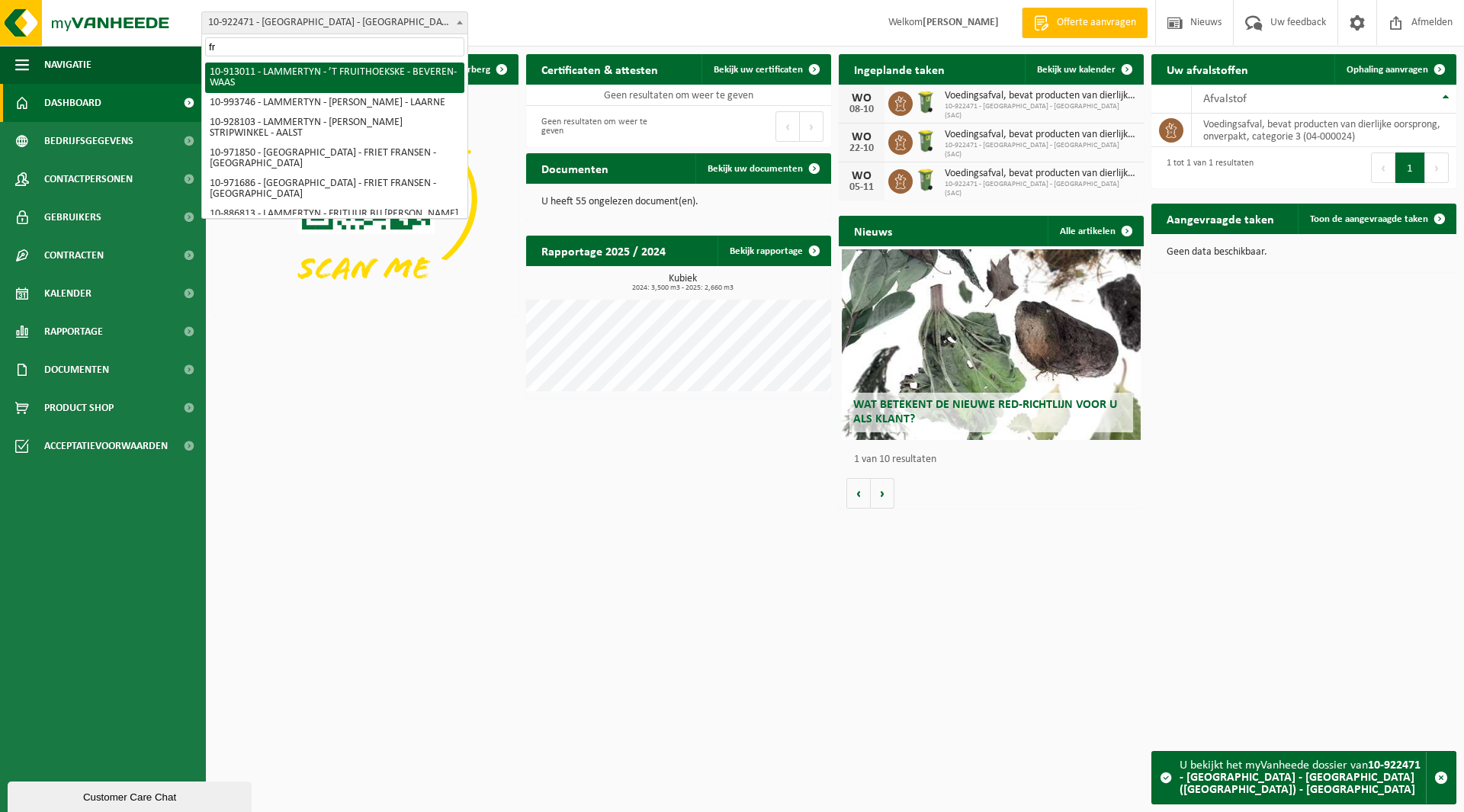
type input "fr"
select select "125896"
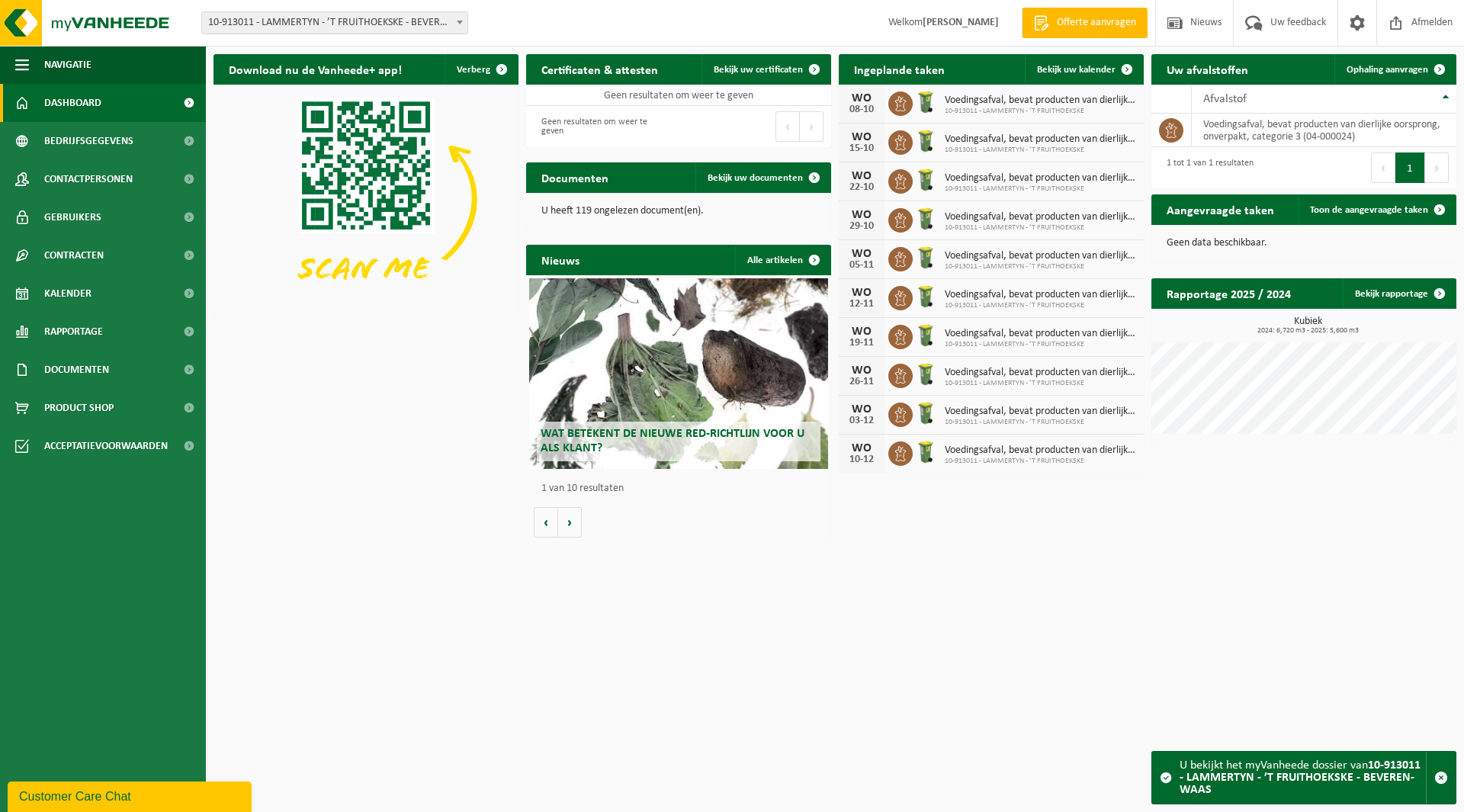
click at [333, 29] on span "10-913011 - LAMMERTYN - ’T FRUITHOEKSKE - BEVEREN-WAAS" at bounding box center [335, 23] width 265 height 21
type input "vg ca"
select select "129522"
